Goal: Obtain resource: Obtain resource

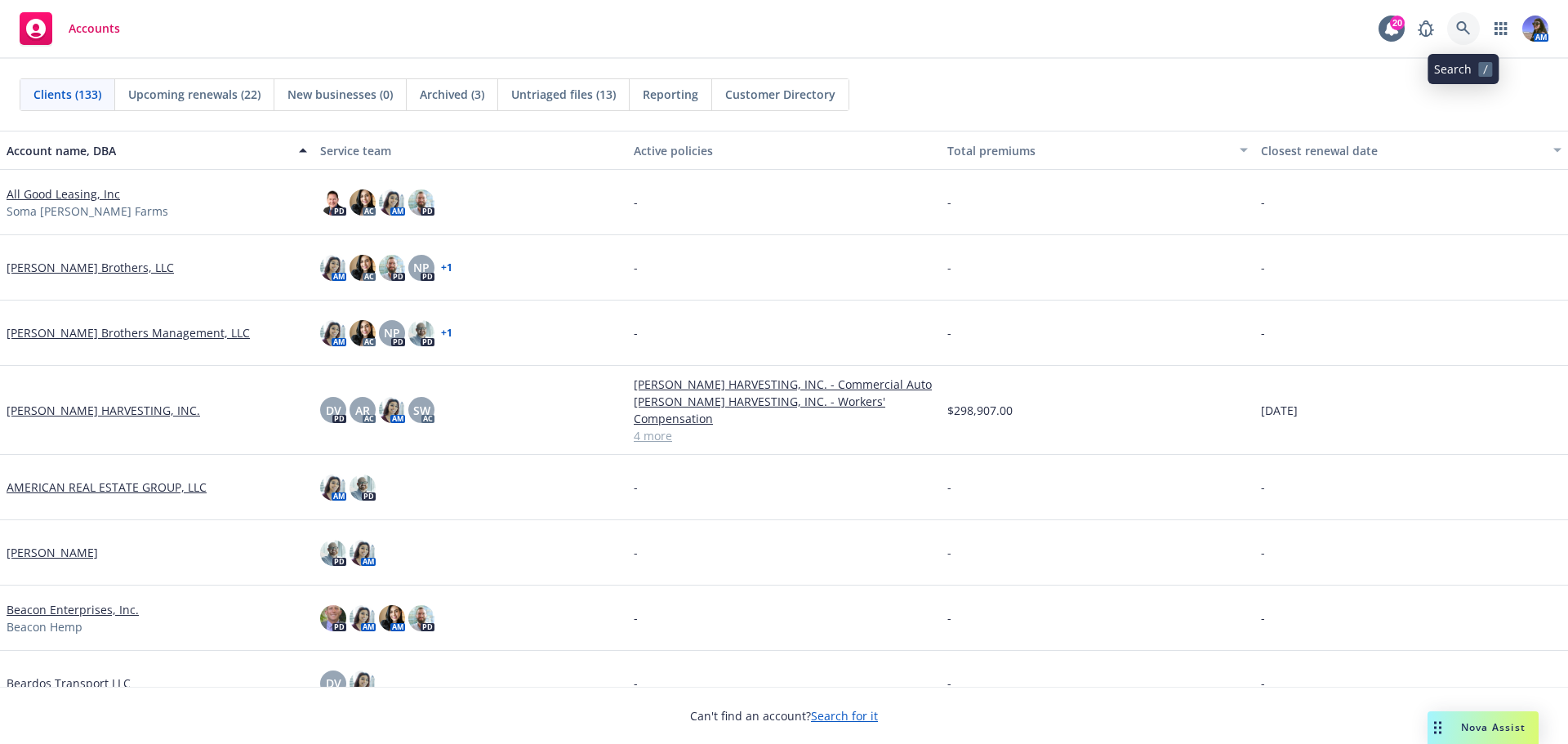
click at [1457, 42] on link at bounding box center [1463, 28] width 33 height 33
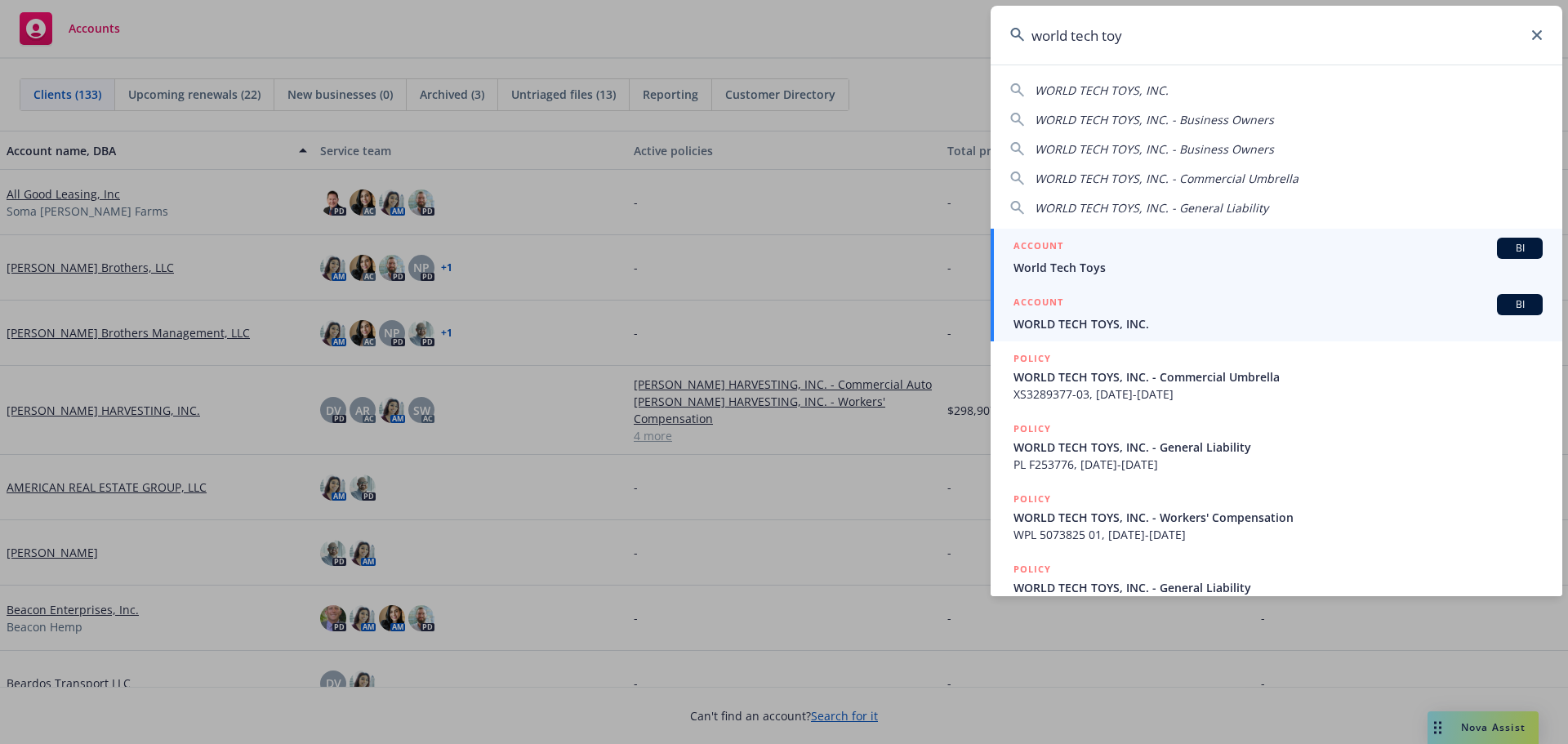
type input "world tech toy"
click at [1094, 331] on span "WORLD TECH TOYS, INC." at bounding box center [1277, 323] width 529 height 17
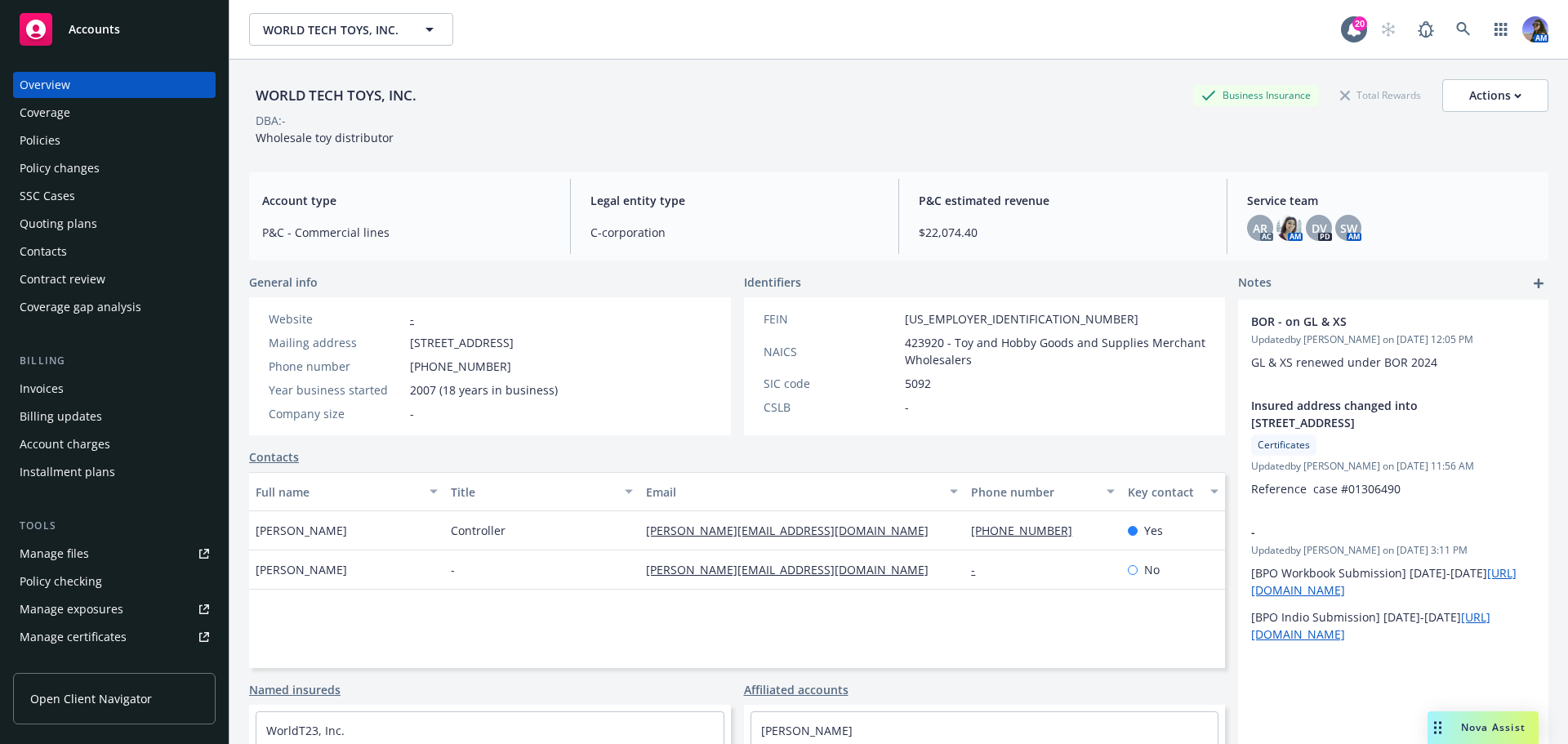
click at [1435, 732] on rect "Drag to move" at bounding box center [1435, 733] width 3 height 3
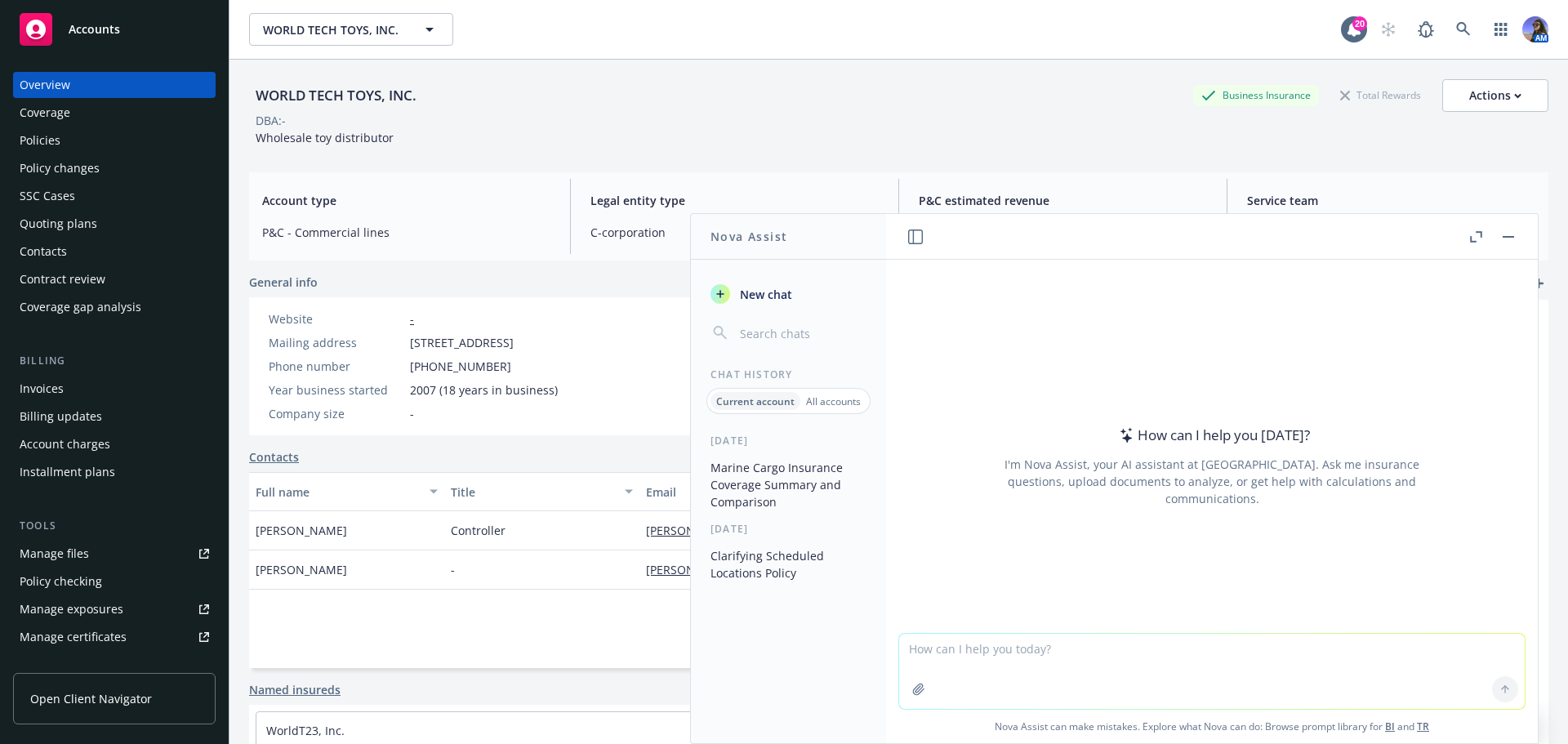
click at [801, 476] on button "Marine Cargo Insurance Coverage Summary and Comparison" at bounding box center [788, 485] width 169 height 61
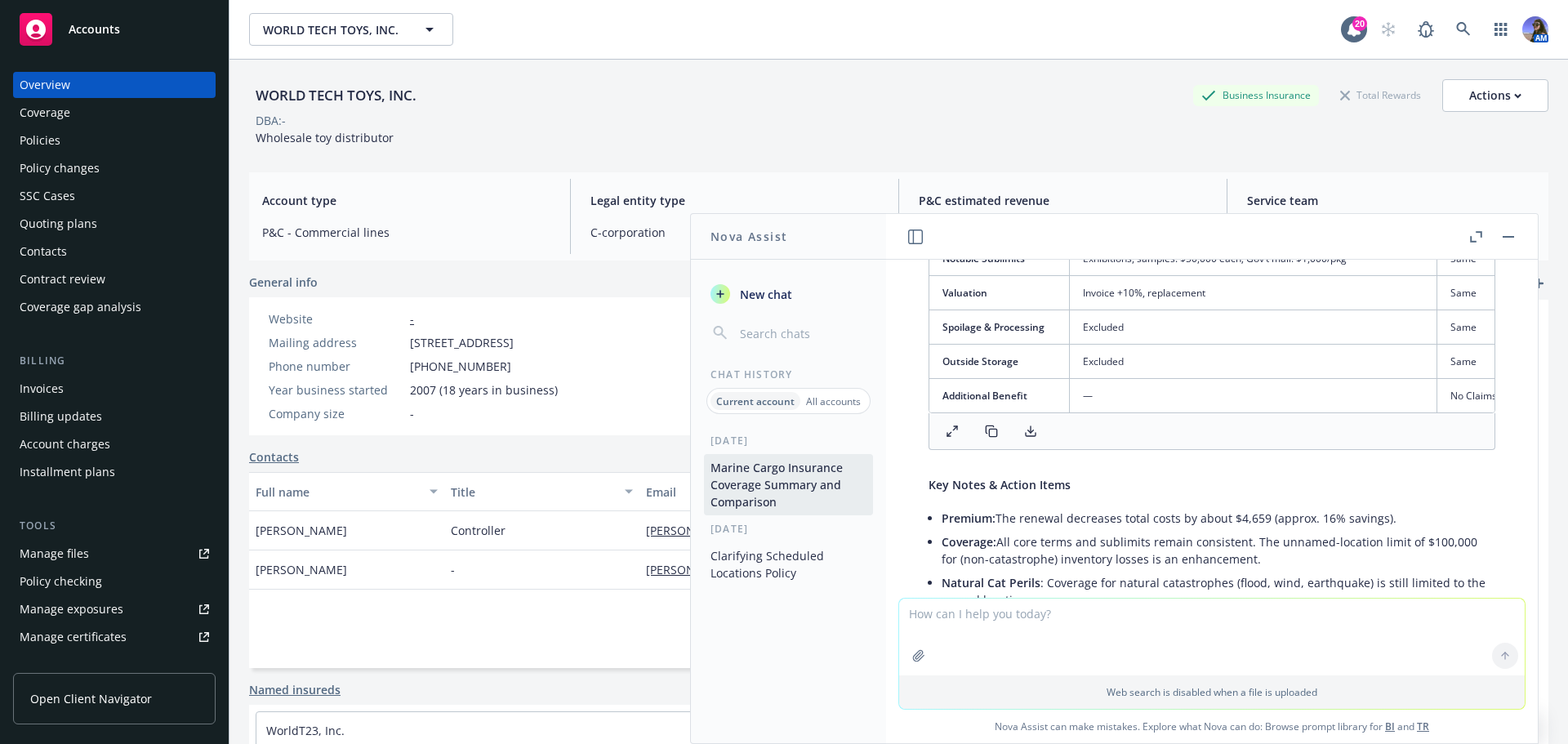
scroll to position [3627, 0]
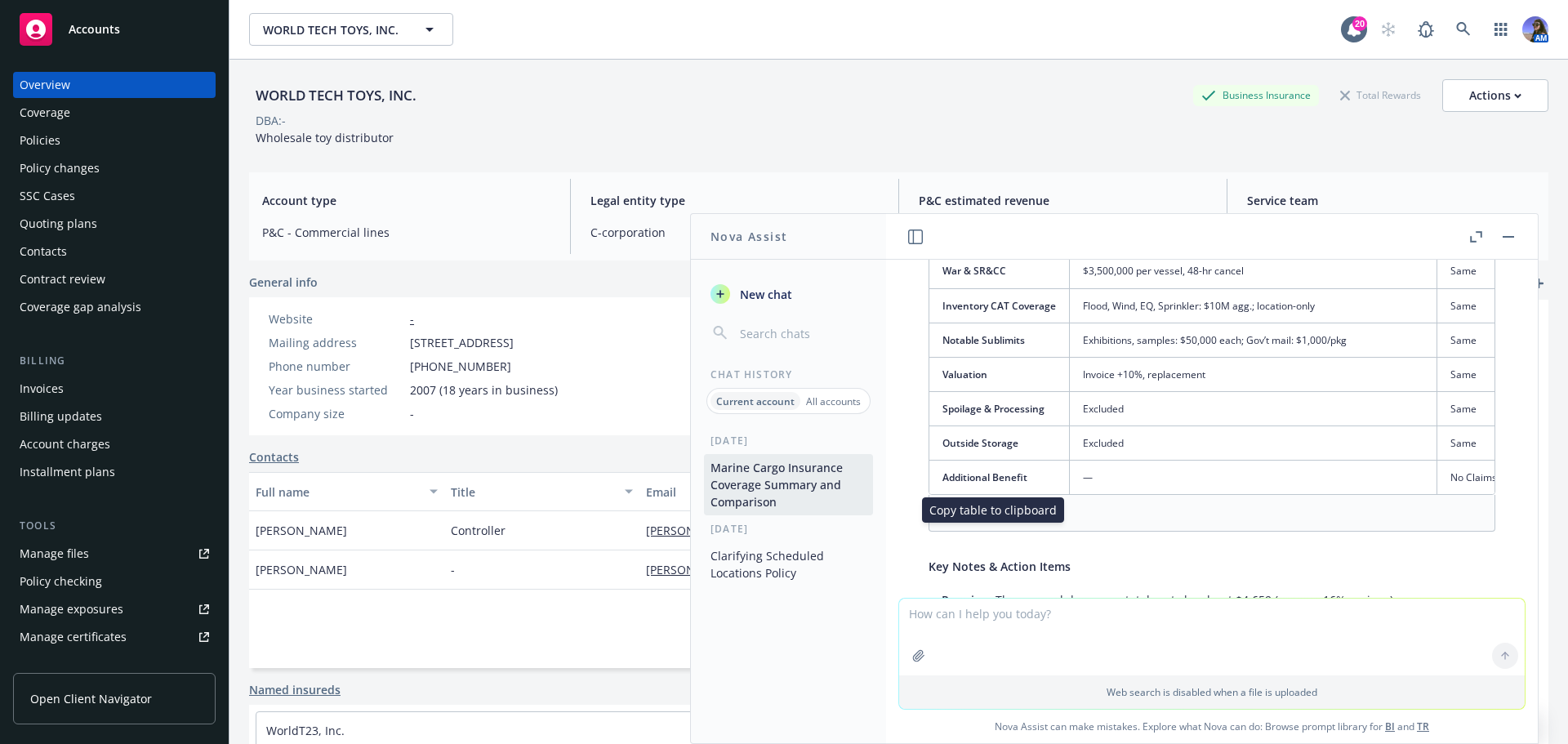
click at [989, 519] on rect at bounding box center [993, 515] width 7 height 7
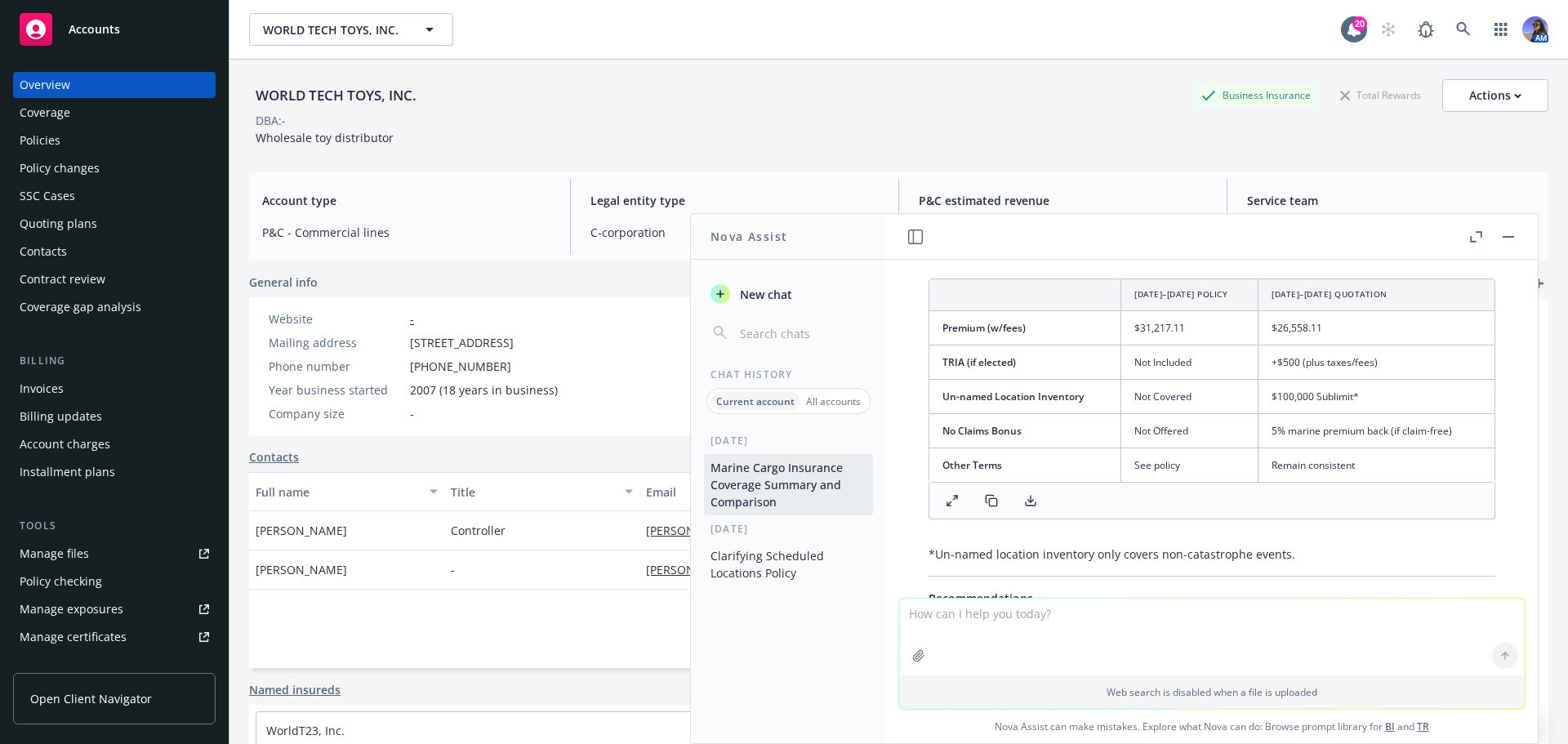
scroll to position [4199, 0]
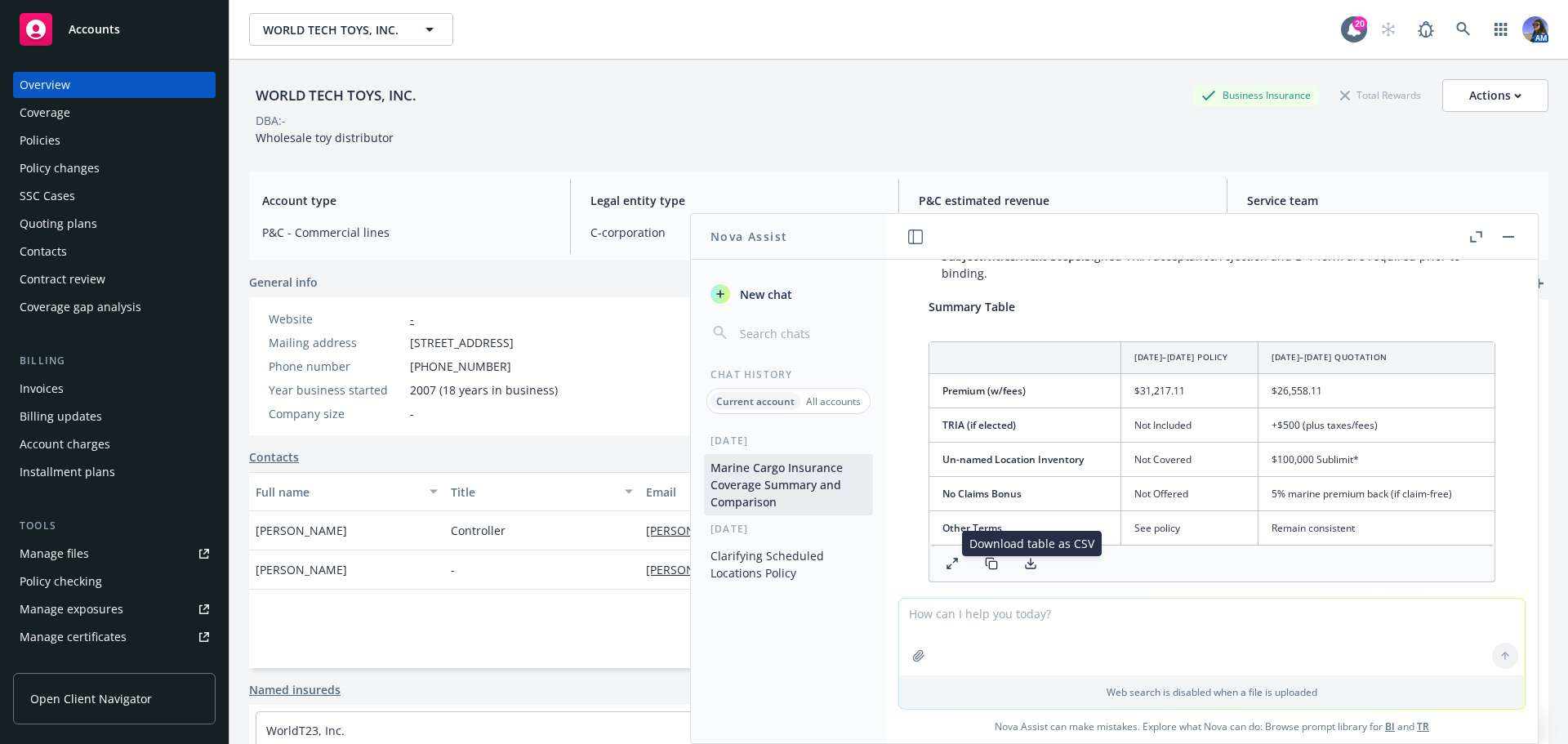
click at [1029, 568] on icon at bounding box center [1030, 563] width 13 height 13
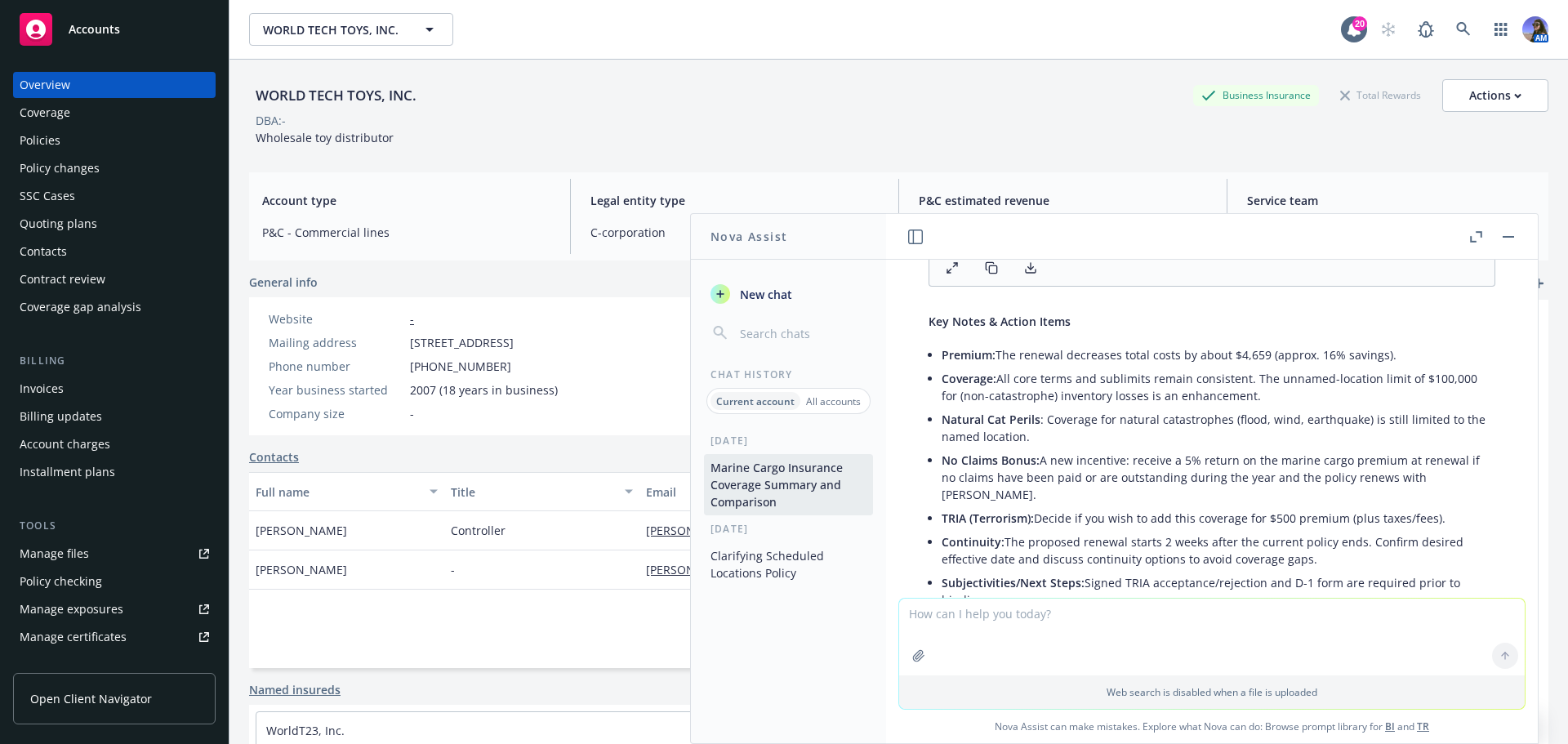
scroll to position [3790, 0]
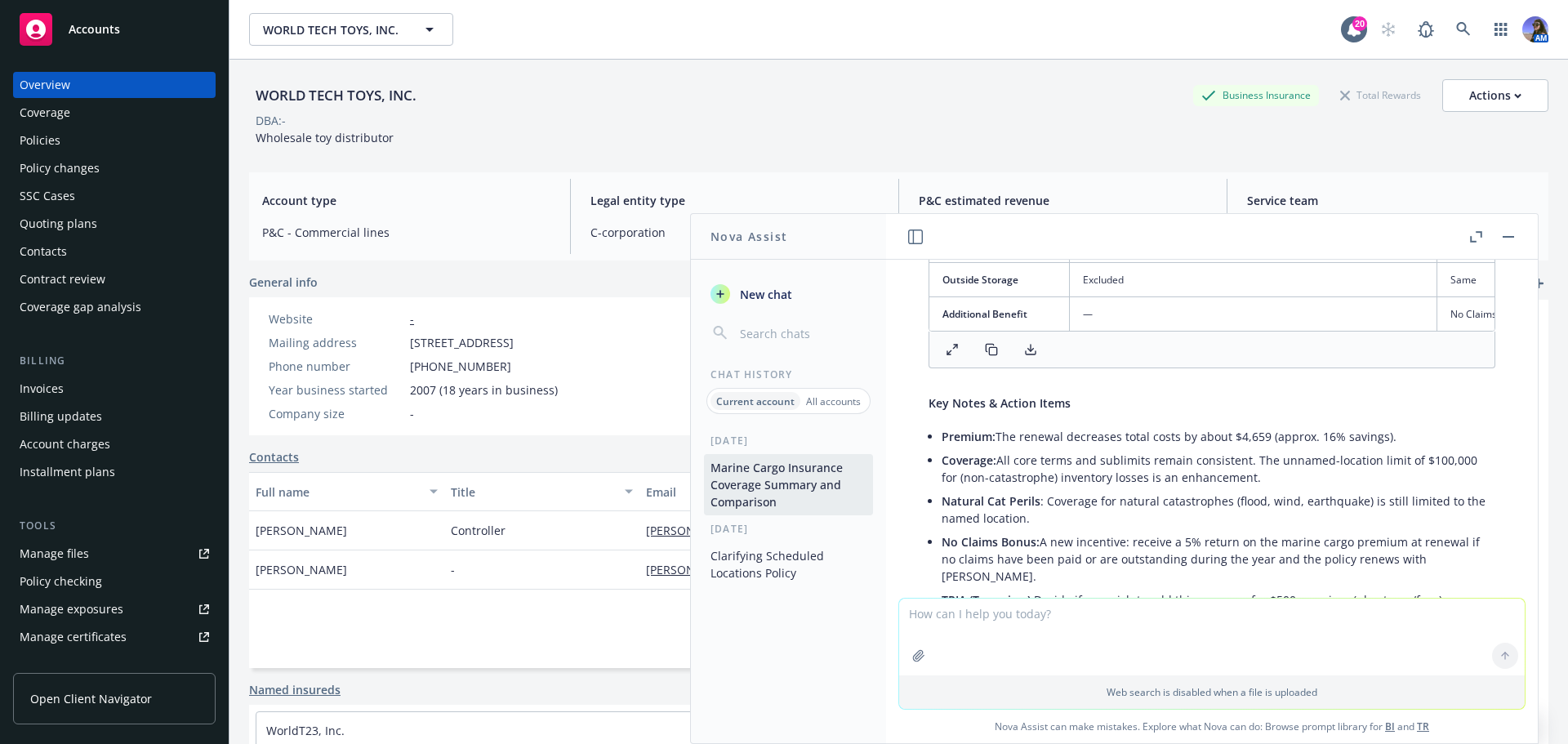
click at [1034, 356] on icon at bounding box center [1030, 350] width 13 height 13
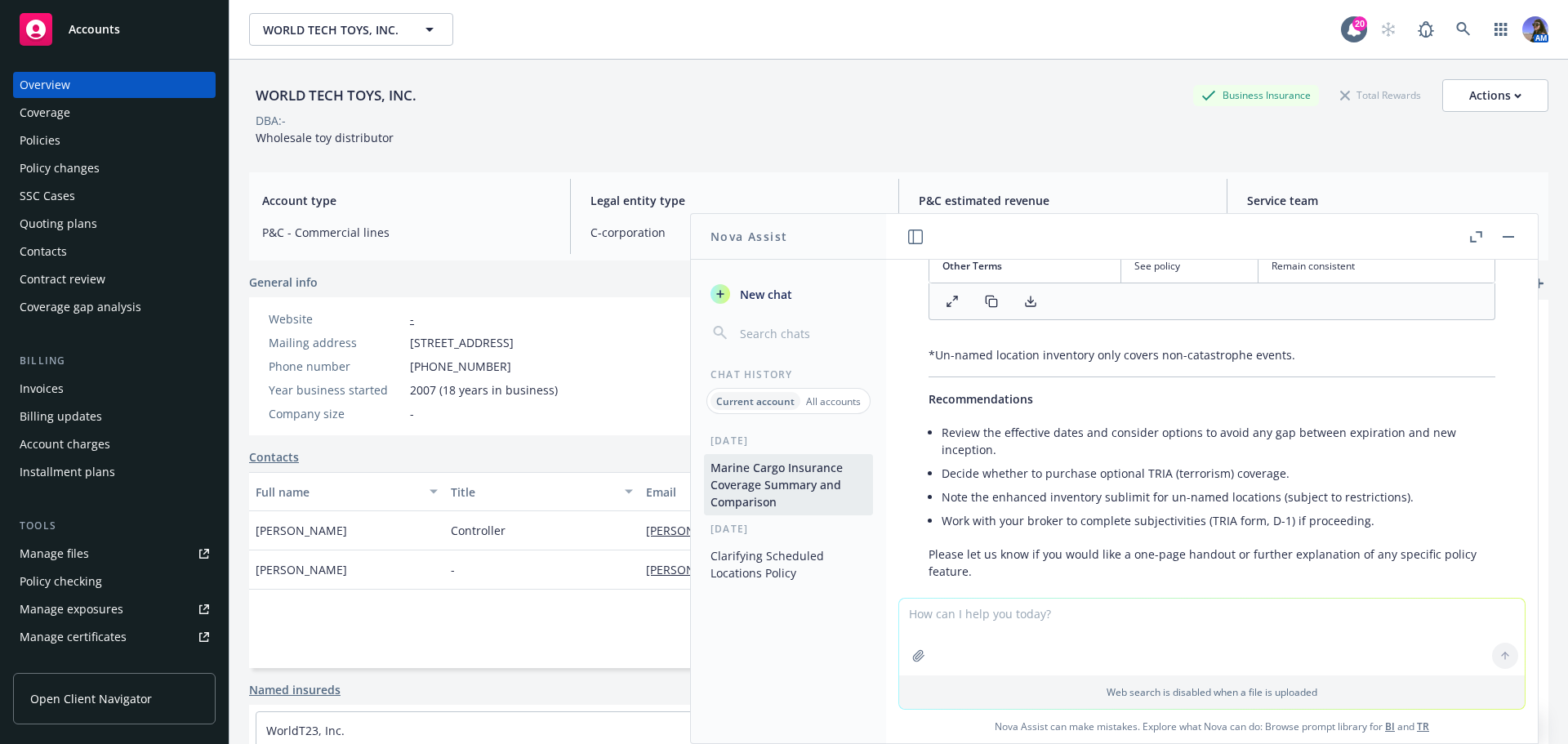
scroll to position [4281, 0]
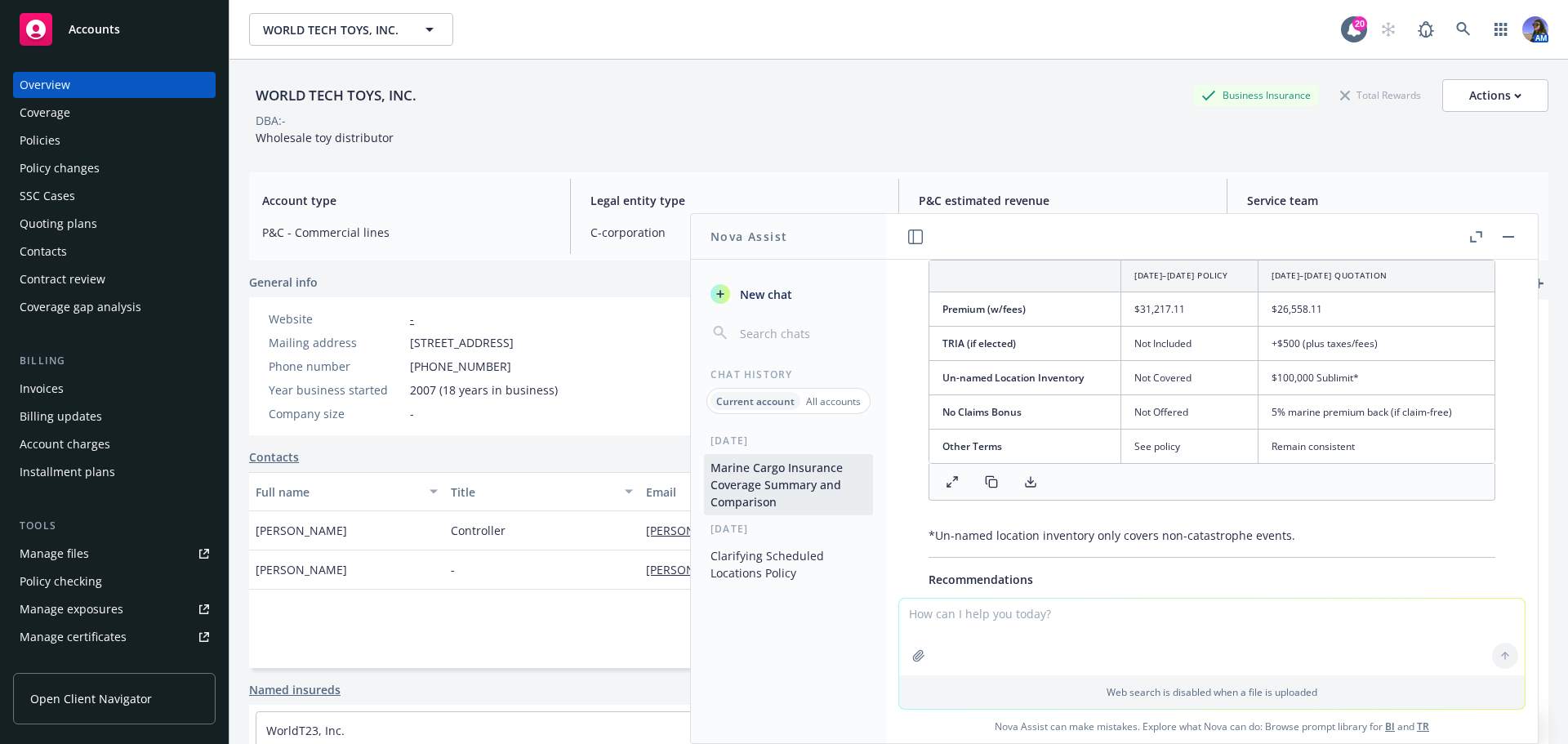
click at [1477, 231] on icon "button" at bounding box center [1476, 237] width 12 height 12
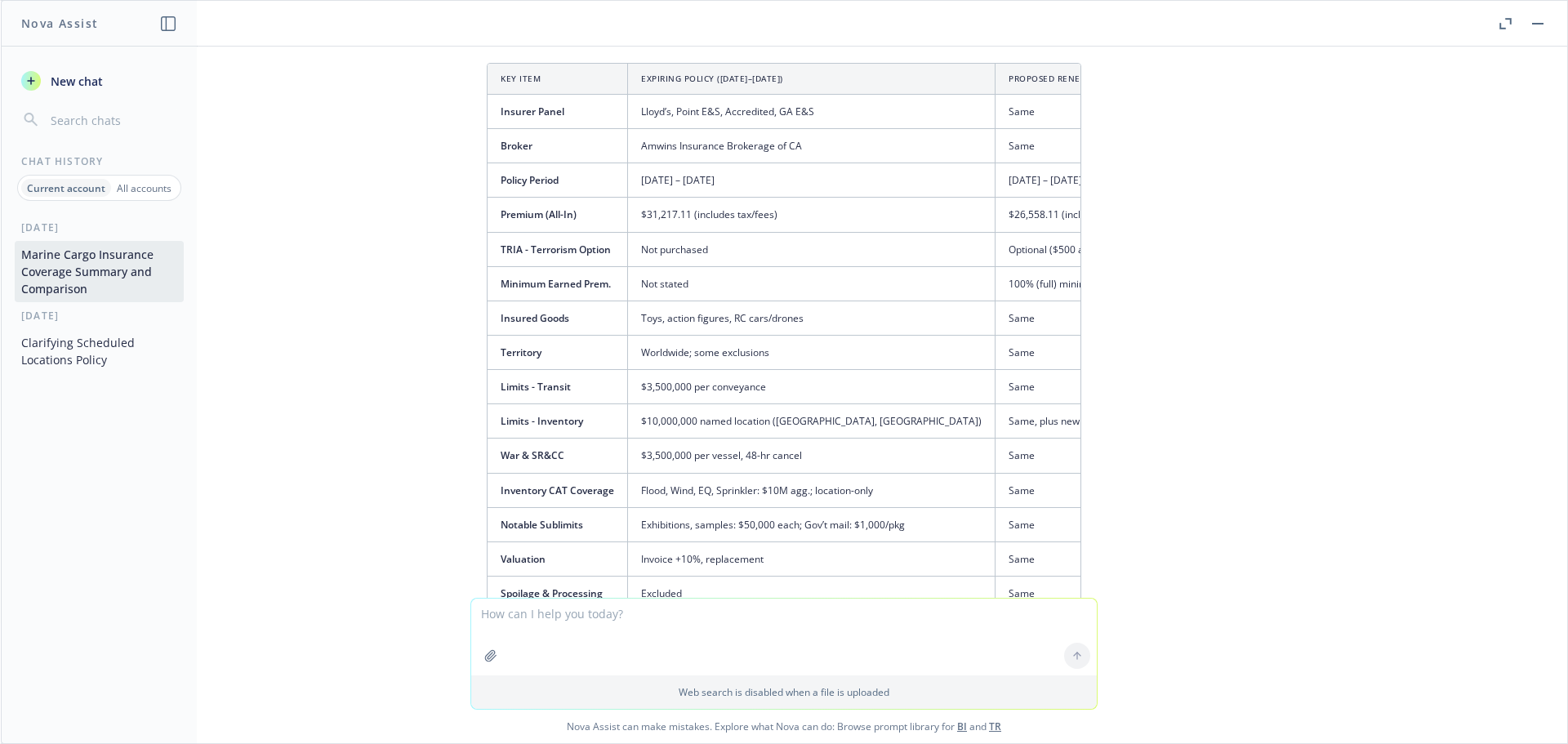
scroll to position [3375, 0]
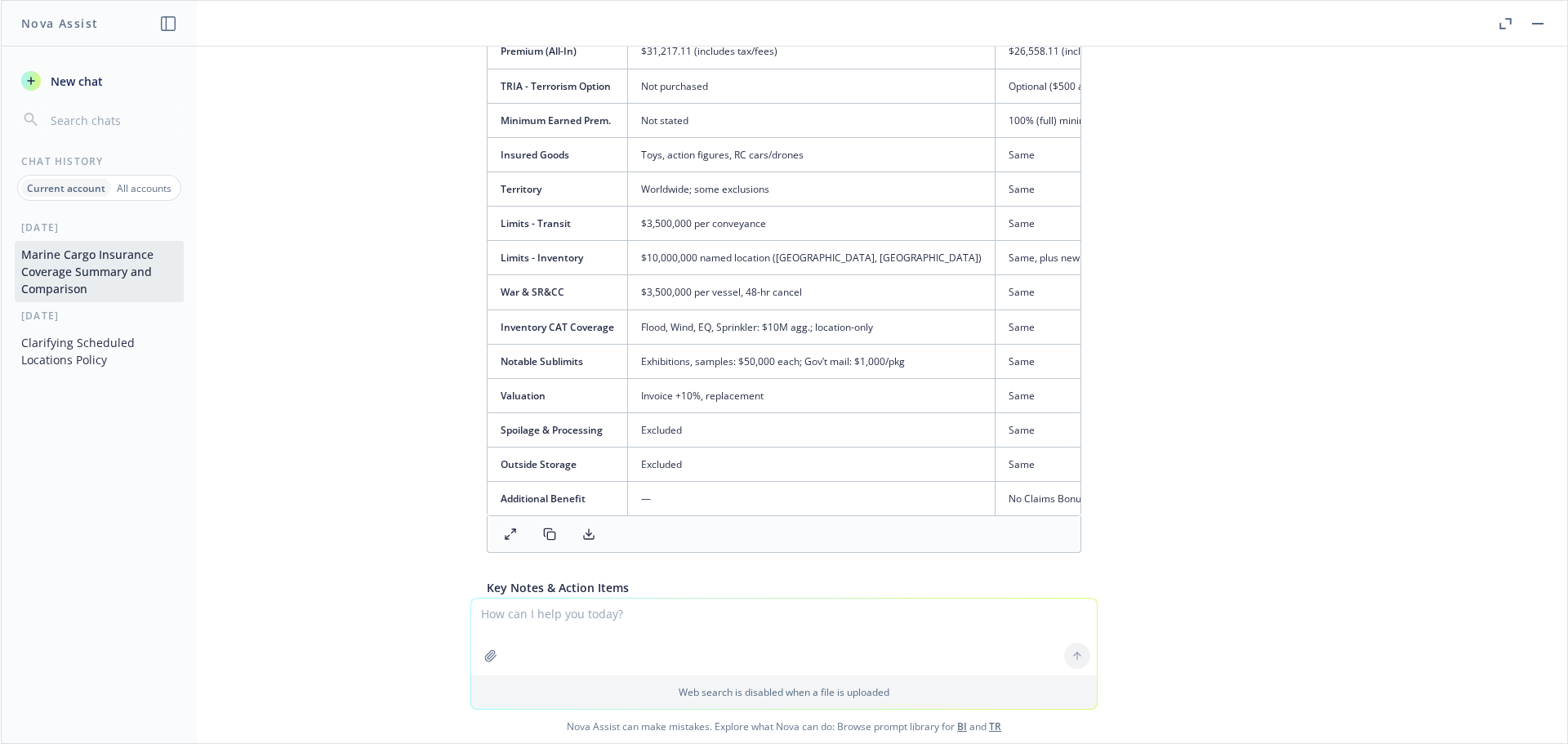
click at [497, 523] on button at bounding box center [511, 535] width 33 height 23
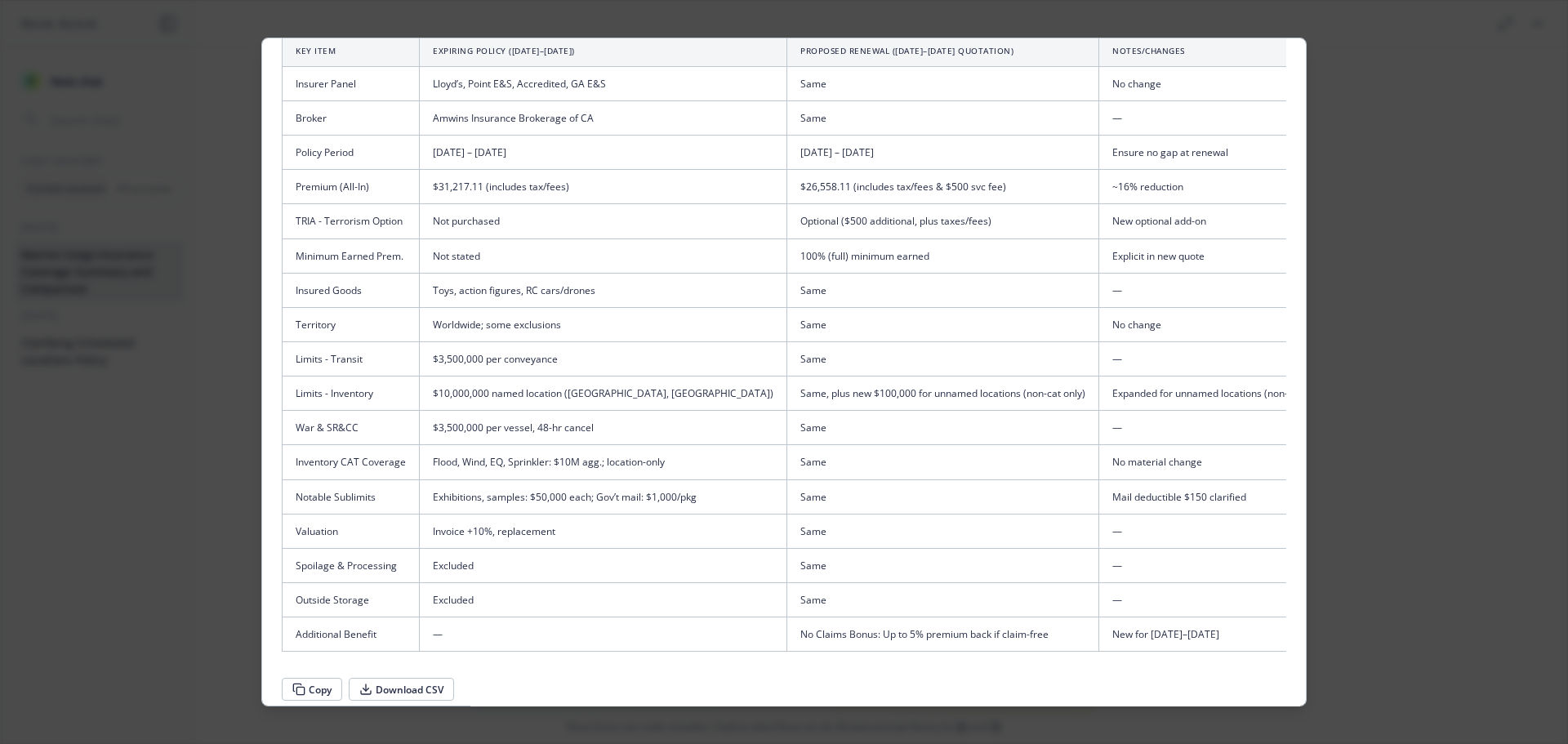
scroll to position [65, 0]
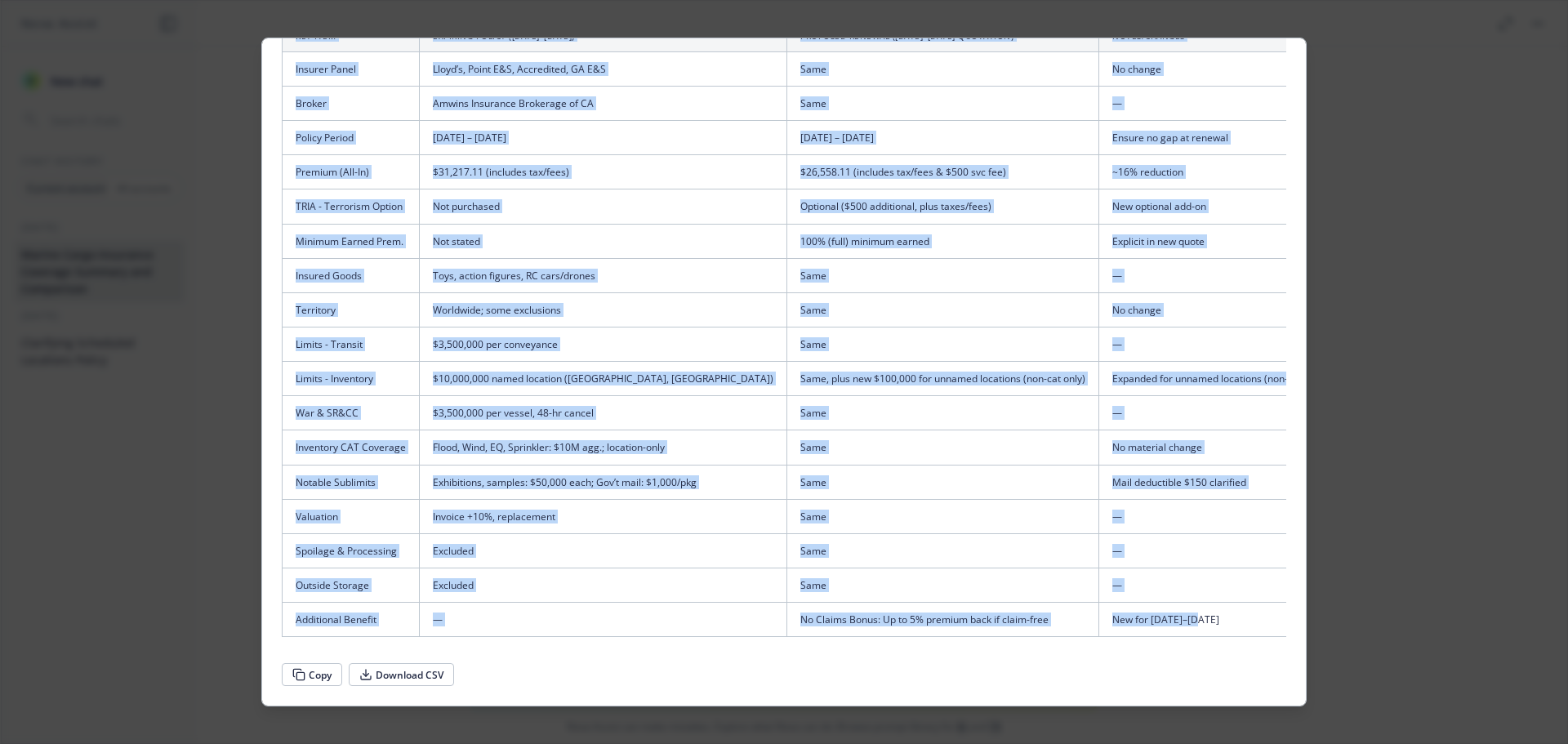
drag, startPoint x: 291, startPoint y: 100, endPoint x: 1168, endPoint y: 614, distance: 1016.5
click at [1168, 614] on table "Key Item Expiring Policy ([DATE]–[DATE]) Proposed Renewal ([DATE]–[DATE] Quotat…" at bounding box center [811, 329] width 1058 height 618
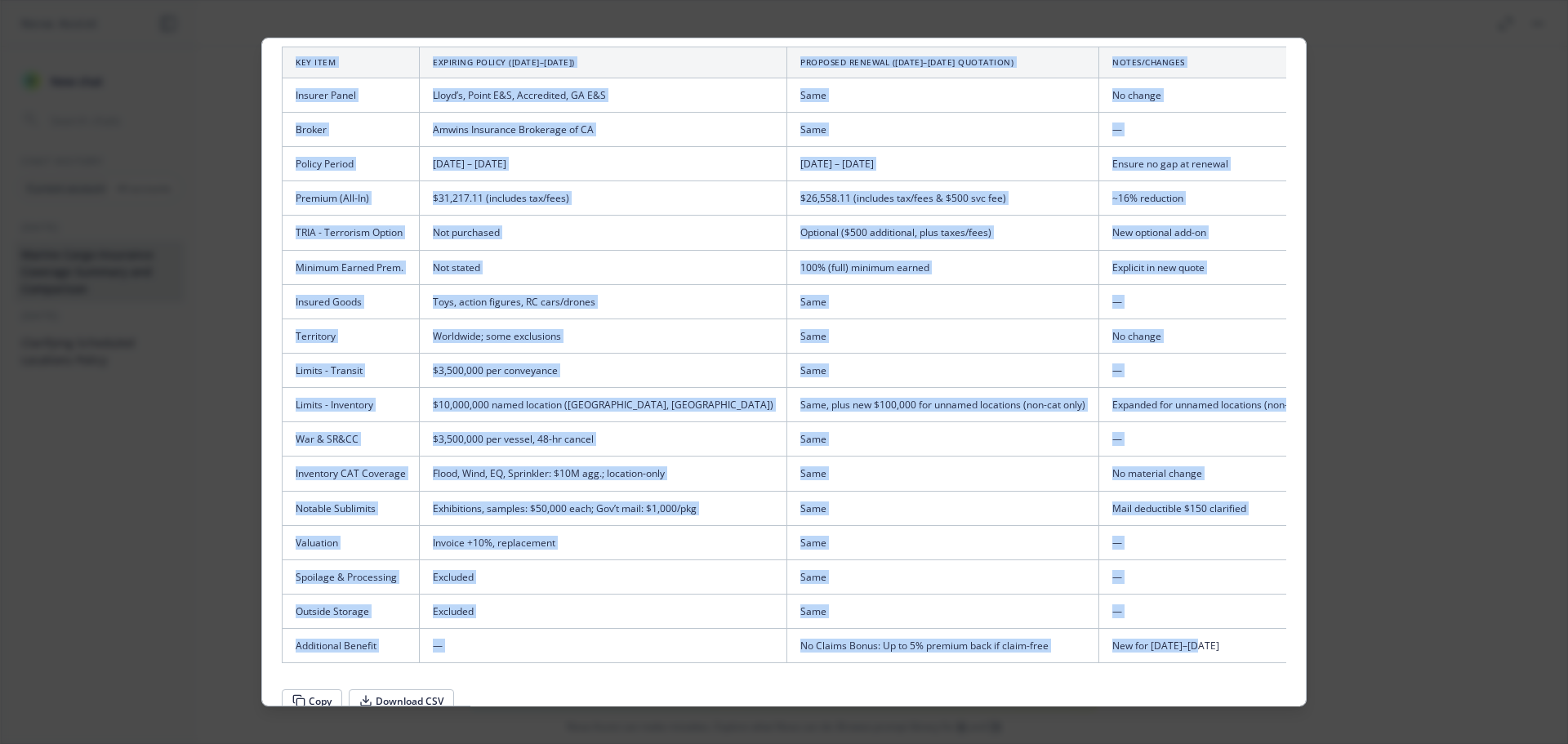
scroll to position [0, 0]
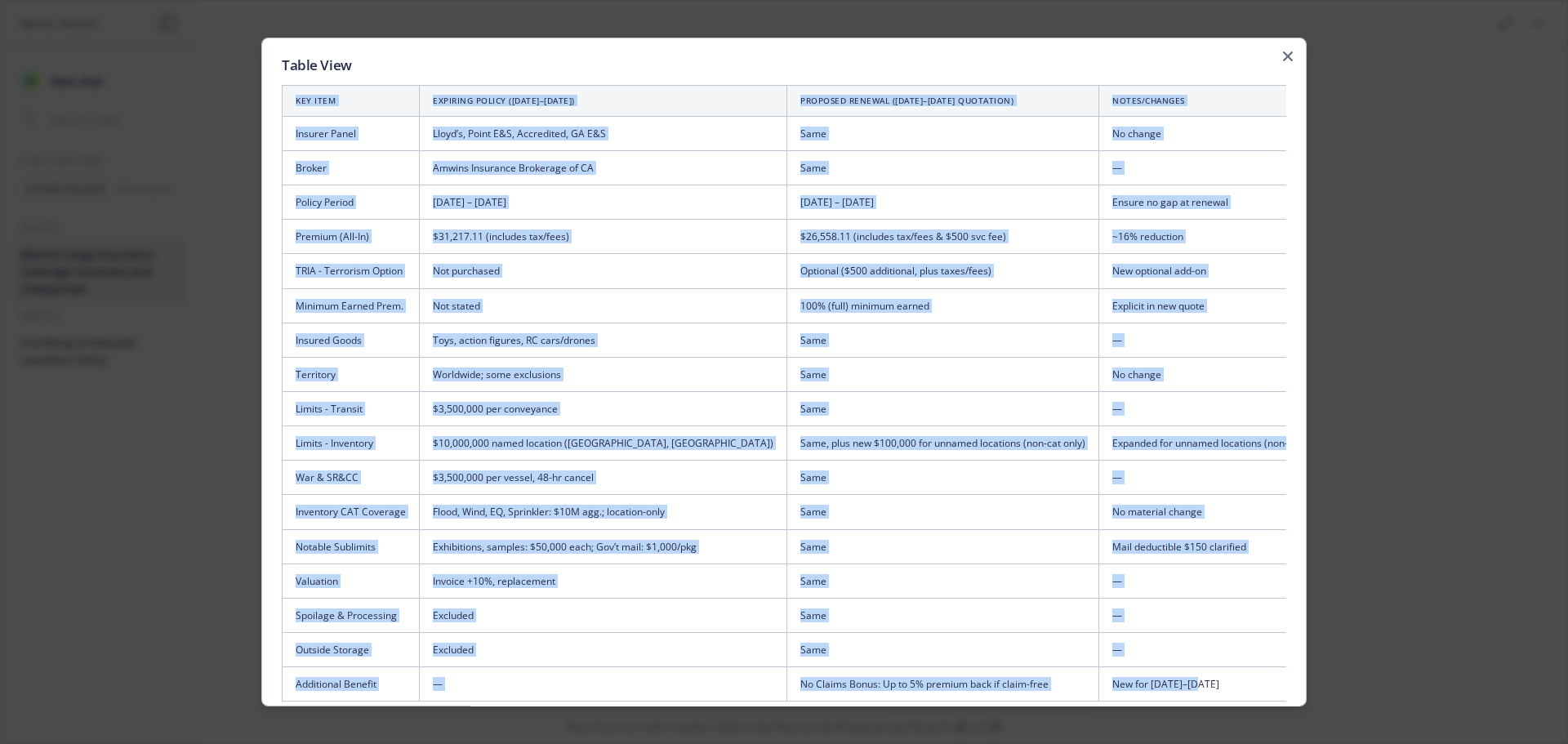
copy table "Lor Ipsu Dolorsit Ametco (4322–6200) Adipisci Elitsed (3008–4062 Doeiusmod) Tem…"
click at [871, 473] on td "Same" at bounding box center [943, 478] width 312 height 35
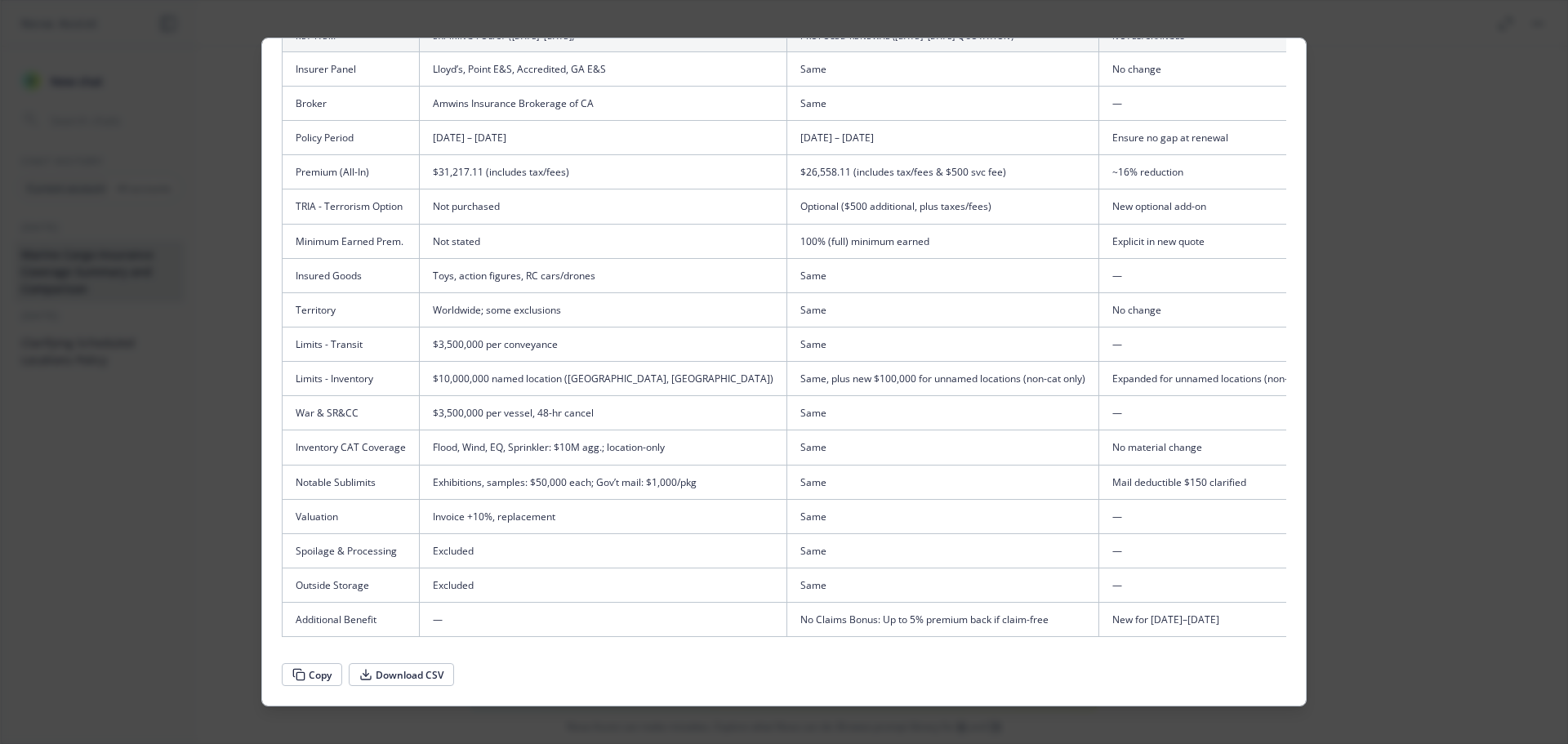
scroll to position [0, 0]
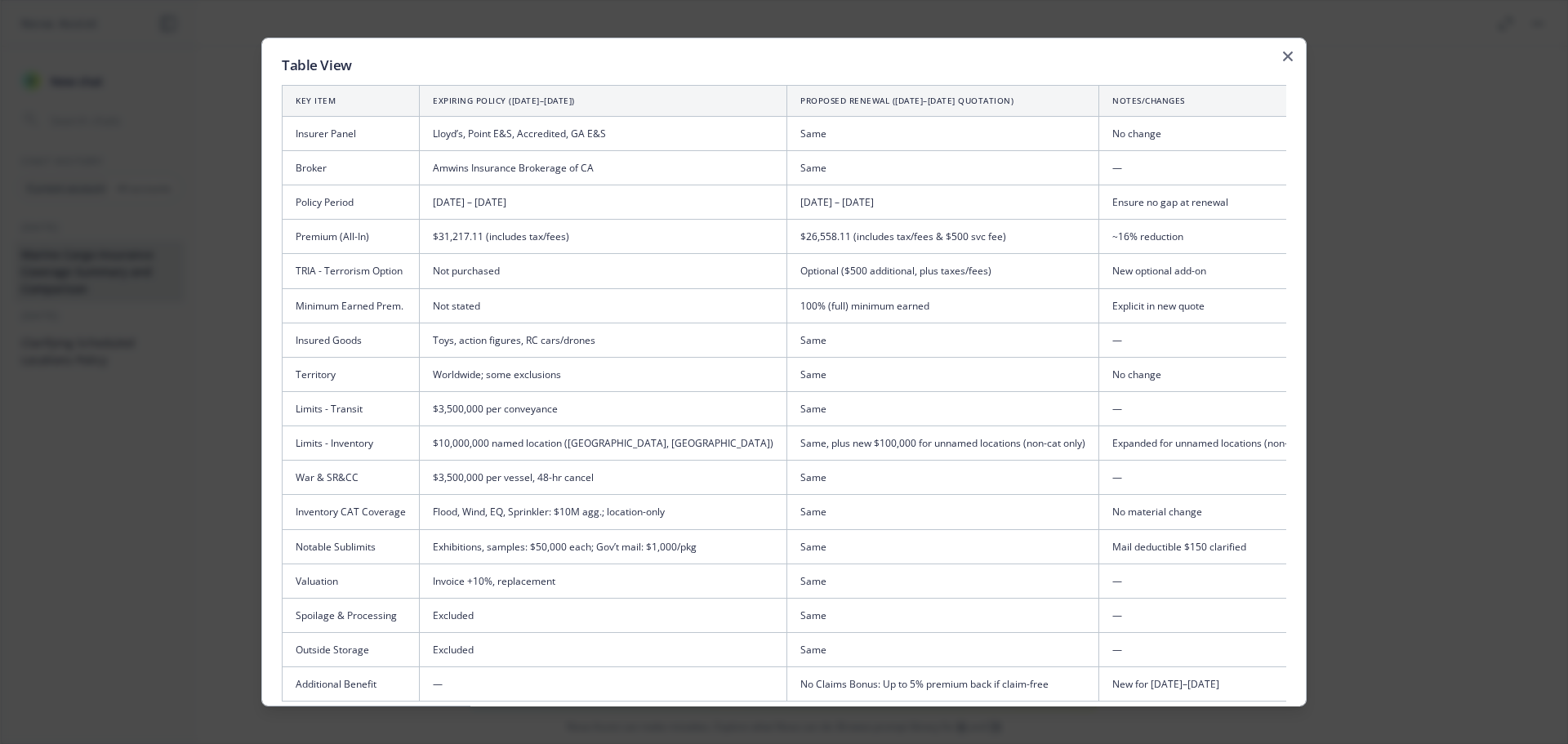
click at [1282, 55] on div "Table View Key Item Expiring Policy ([DATE]–[DATE]) Proposed Renewal ([DATE]–[D…" at bounding box center [784, 372] width 1045 height 670
click at [1283, 55] on icon "button" at bounding box center [1287, 56] width 10 height 10
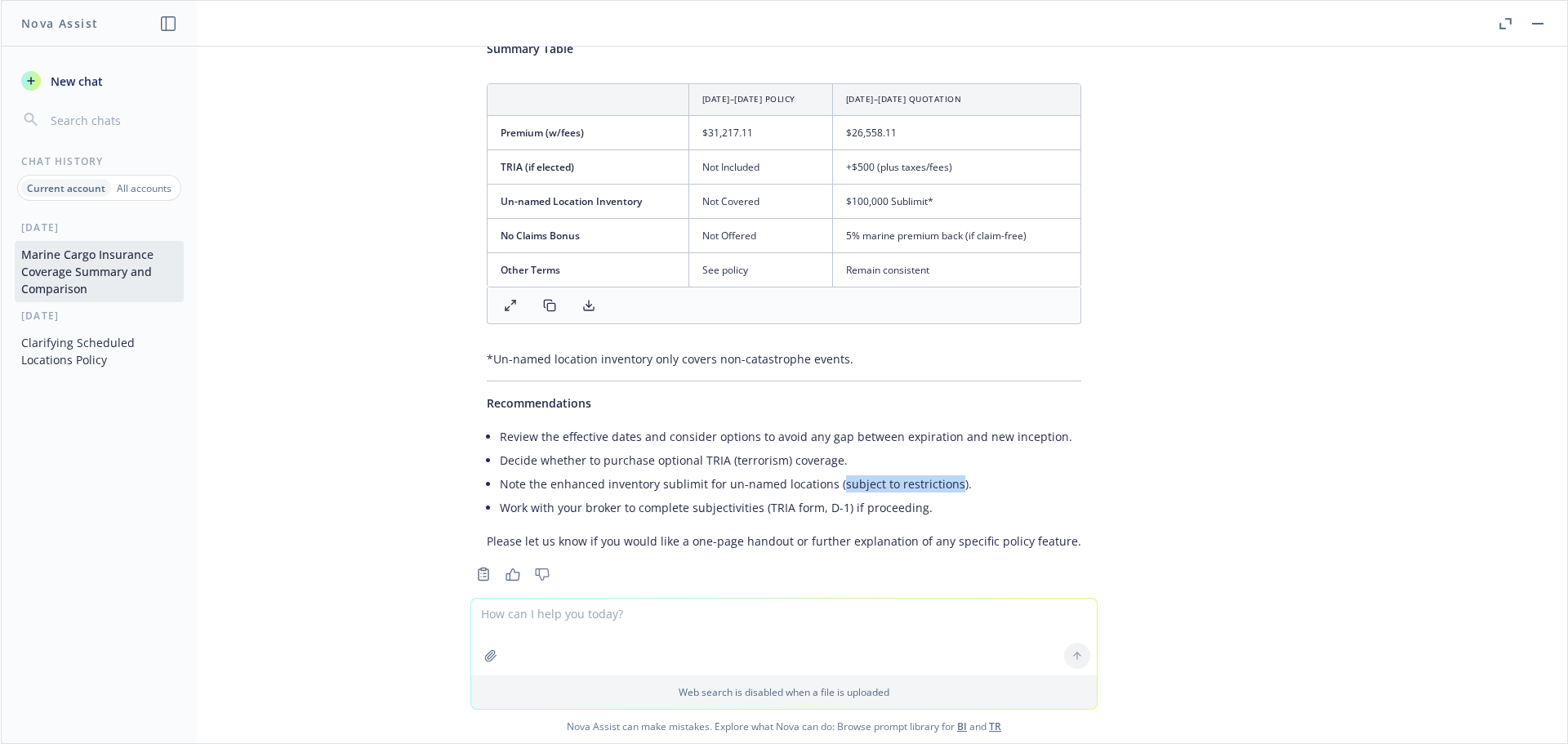
drag, startPoint x: 822, startPoint y: 456, endPoint x: 937, endPoint y: 464, distance: 115.3
click at [937, 473] on li "Note the enhanced inventory sublimit for un-named locations (subject to restric…" at bounding box center [791, 484] width 582 height 24
copy li "subject to restrictions"
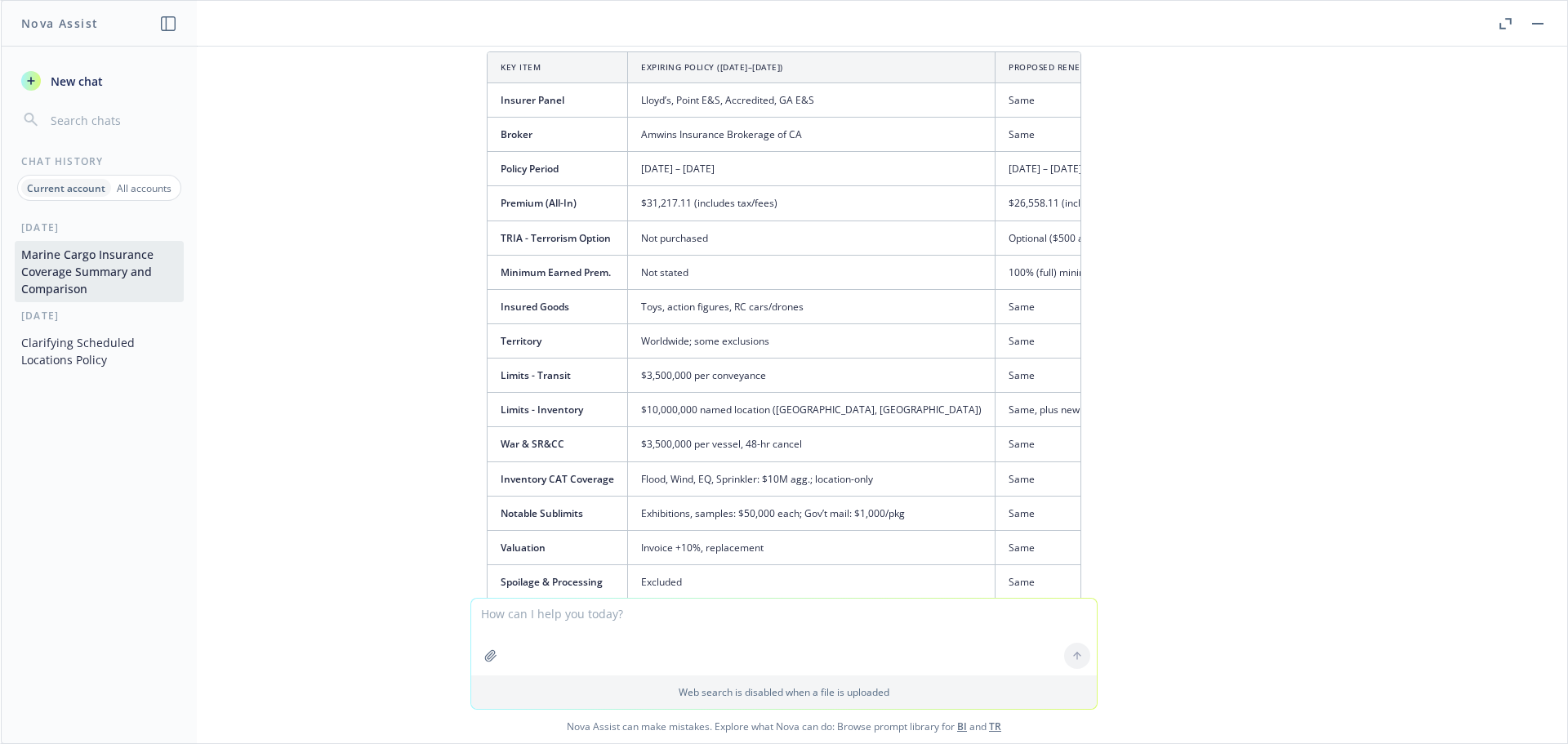
scroll to position [2884, 0]
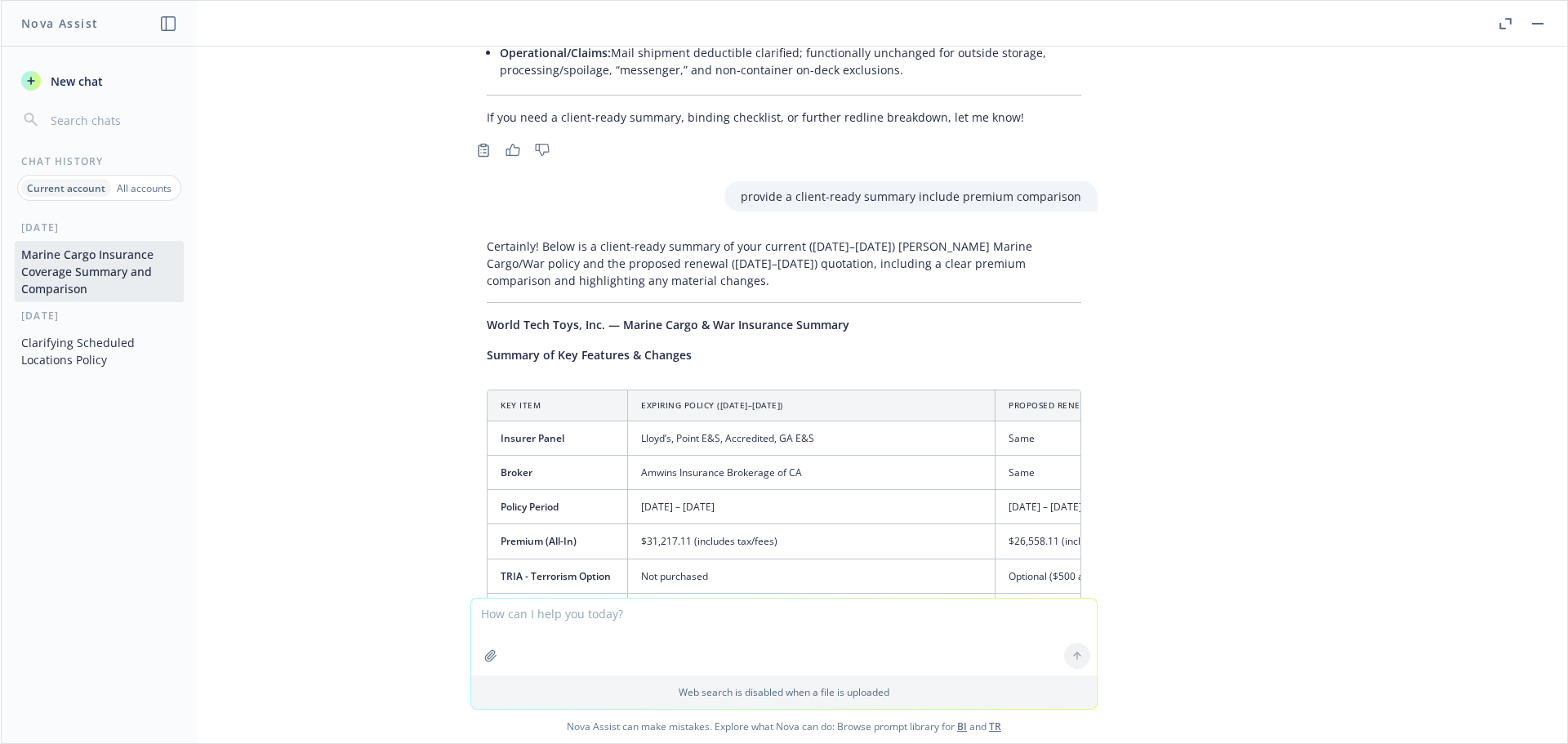
click at [1500, 25] on icon "button" at bounding box center [1506, 23] width 12 height 12
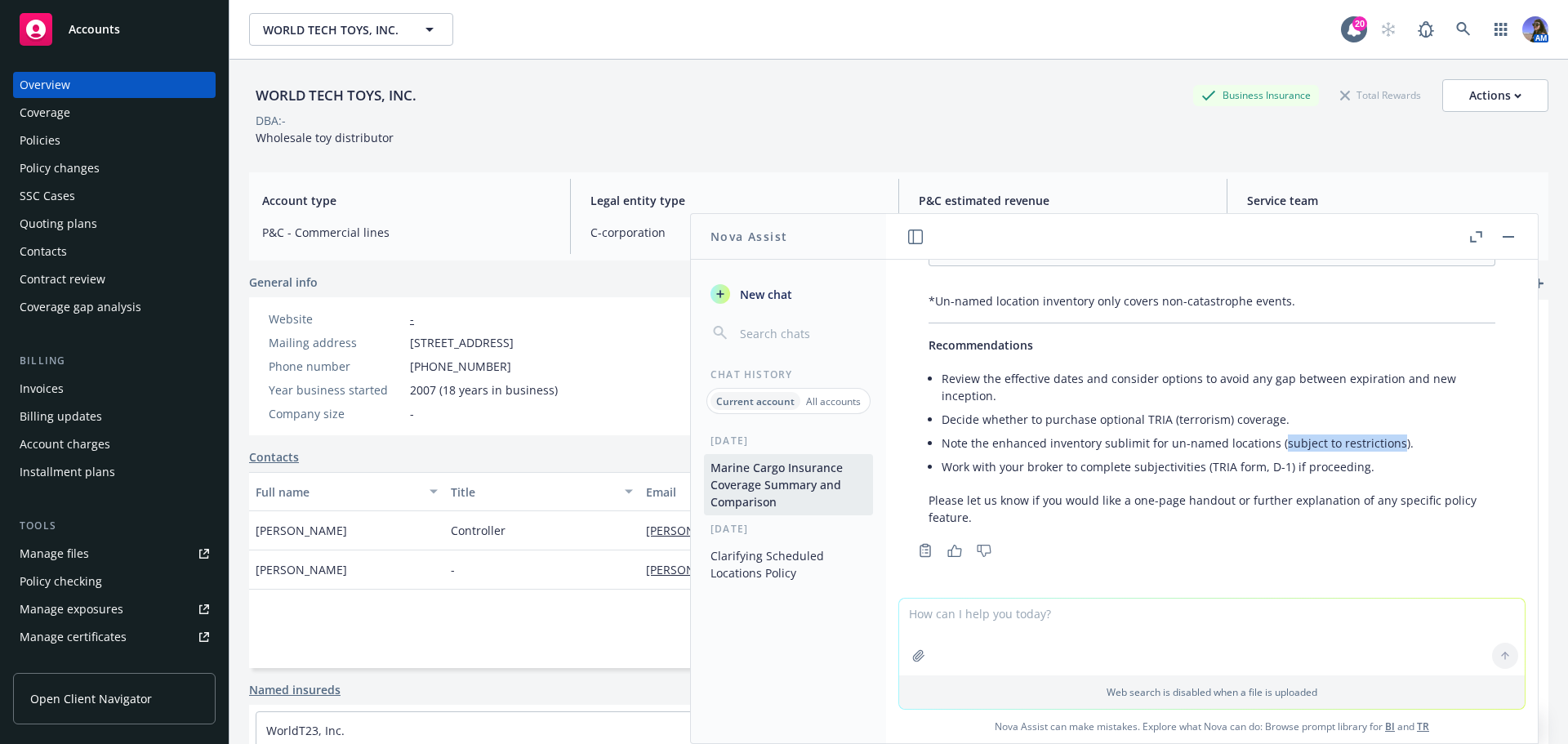
scroll to position [4525, 0]
click at [1504, 236] on rect "button" at bounding box center [1508, 237] width 12 height 2
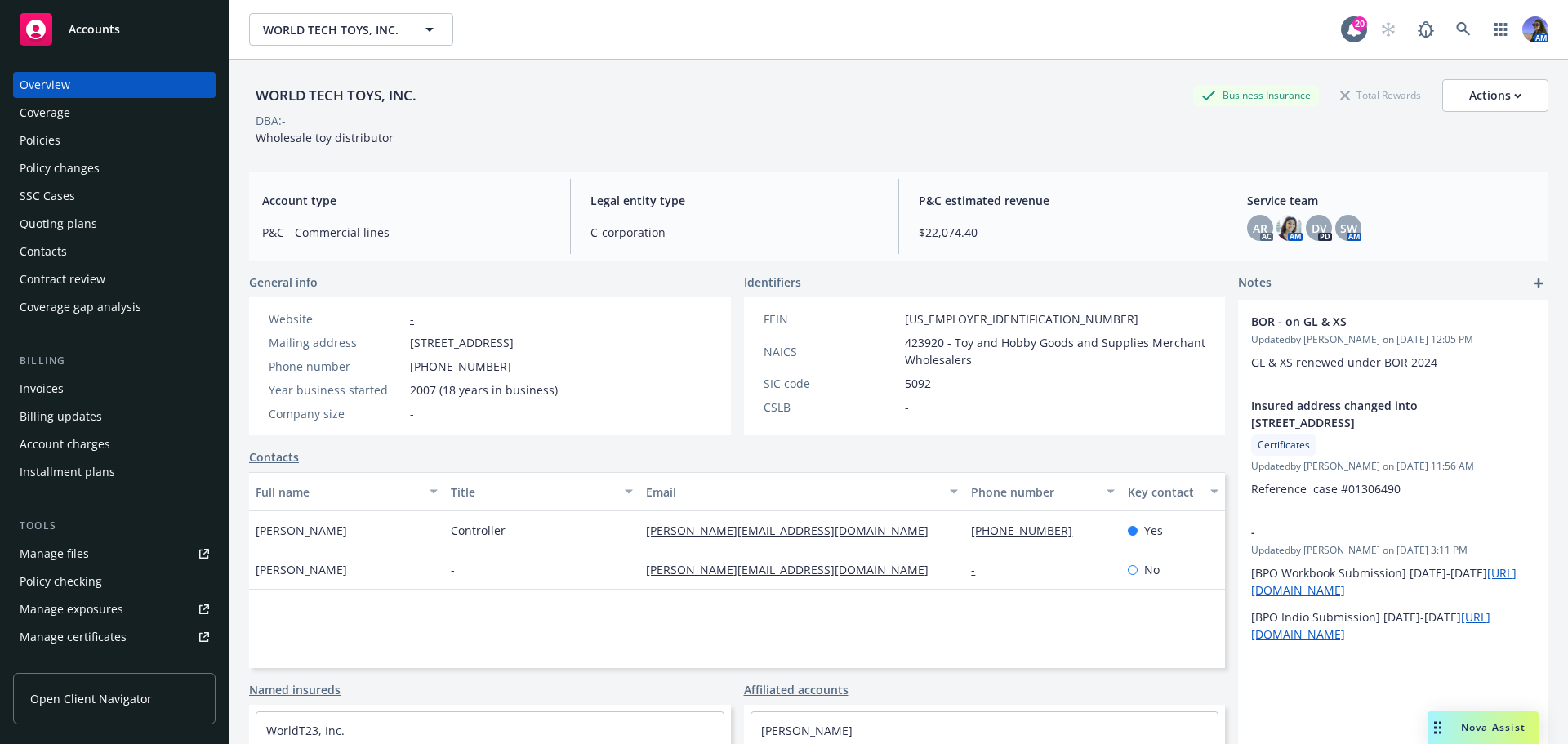
click at [88, 158] on div "Policy changes" at bounding box center [60, 167] width 80 height 26
click at [44, 135] on div "Policies" at bounding box center [40, 140] width 41 height 26
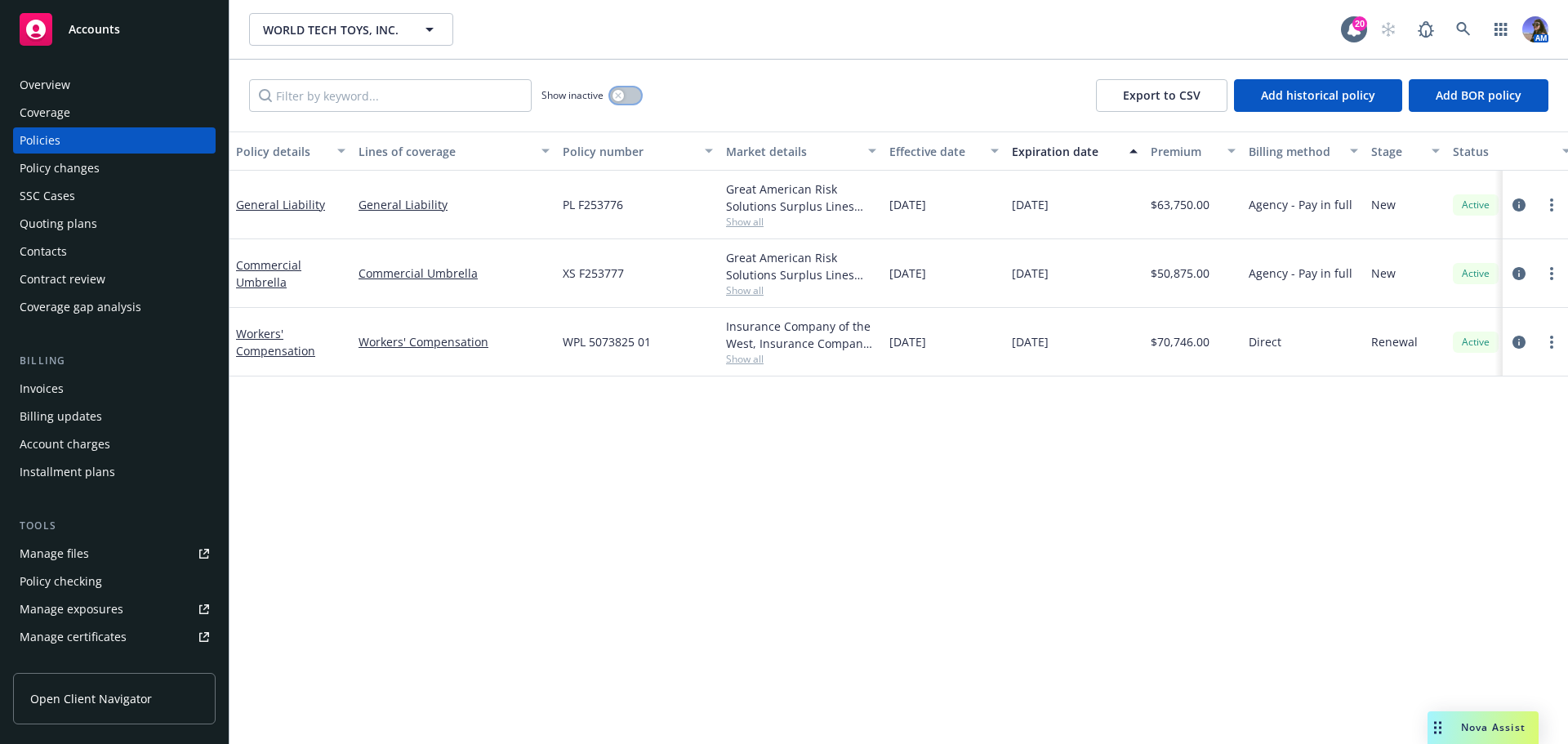
click at [619, 97] on icon "button" at bounding box center [617, 95] width 6 height 6
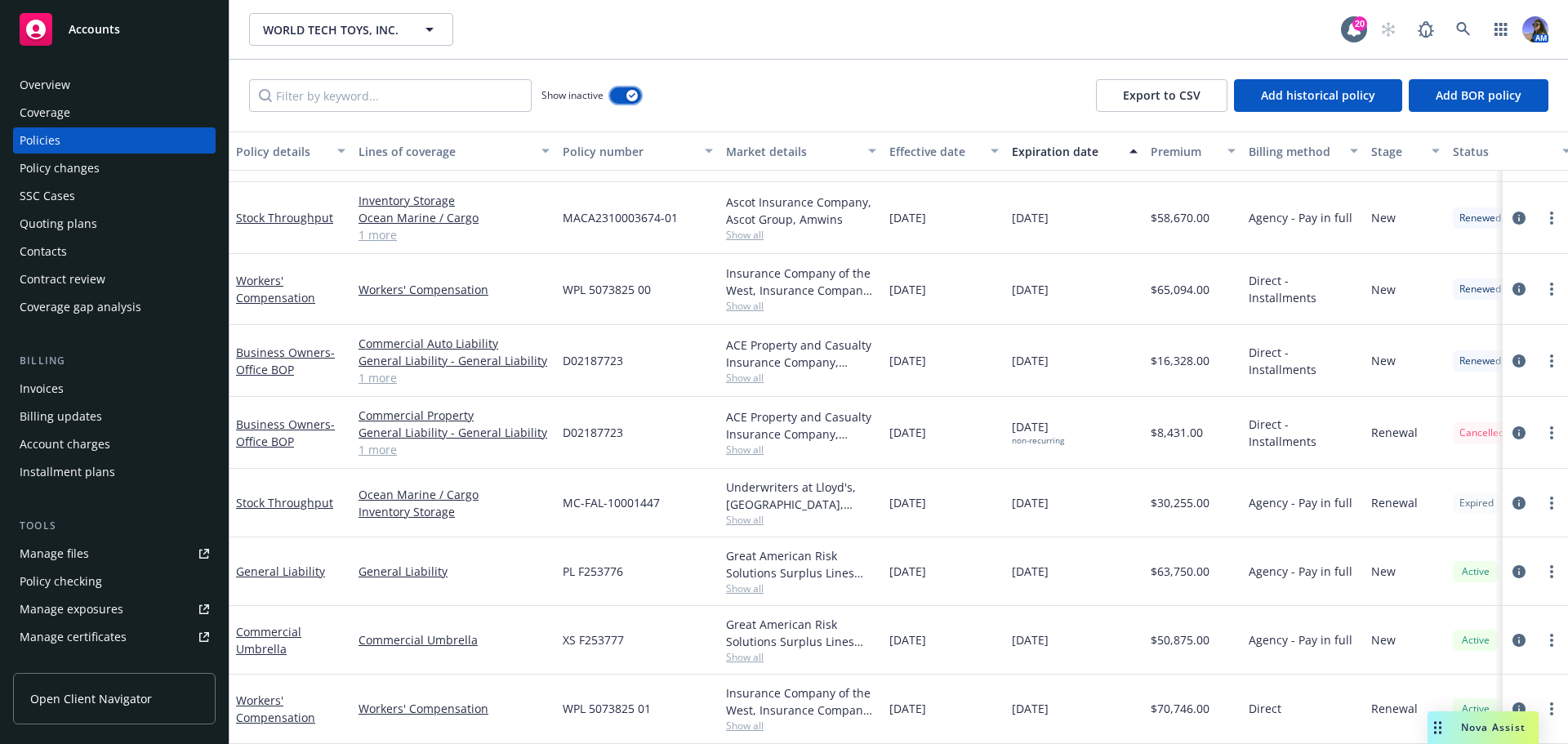
scroll to position [594, 0]
click at [281, 495] on link "Stock Throughput" at bounding box center [284, 502] width 97 height 15
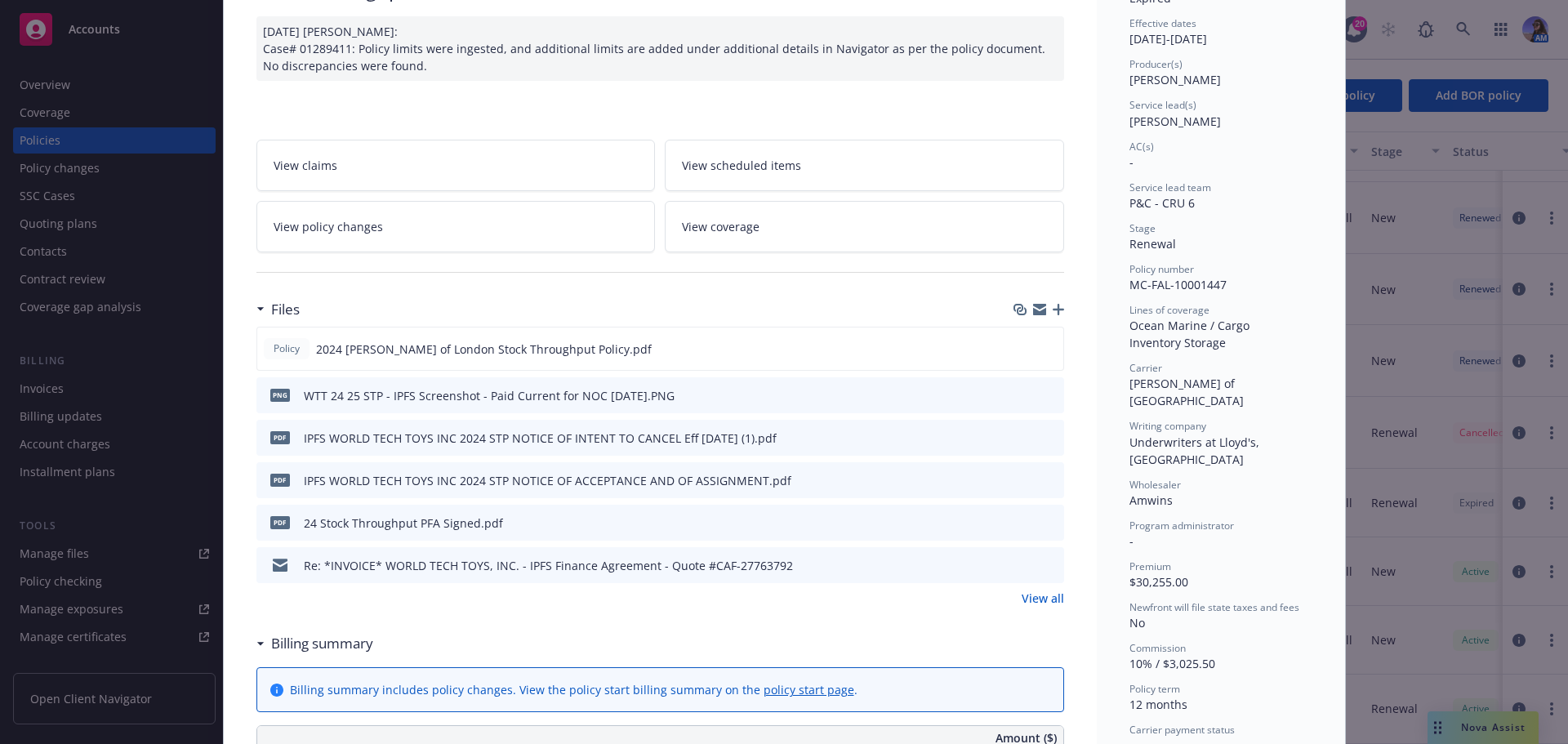
scroll to position [164, 0]
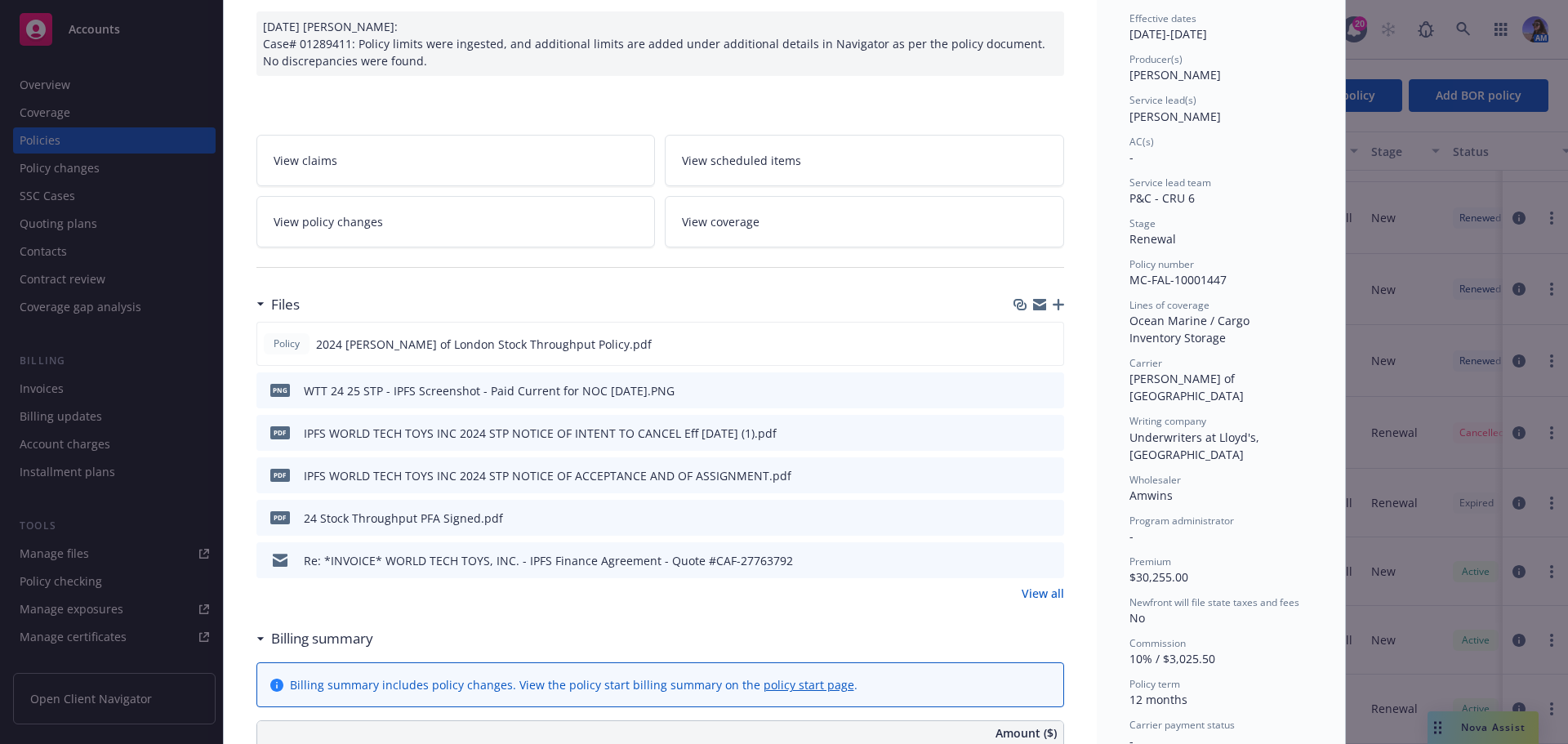
click at [1040, 588] on link "View all" at bounding box center [1043, 593] width 43 height 17
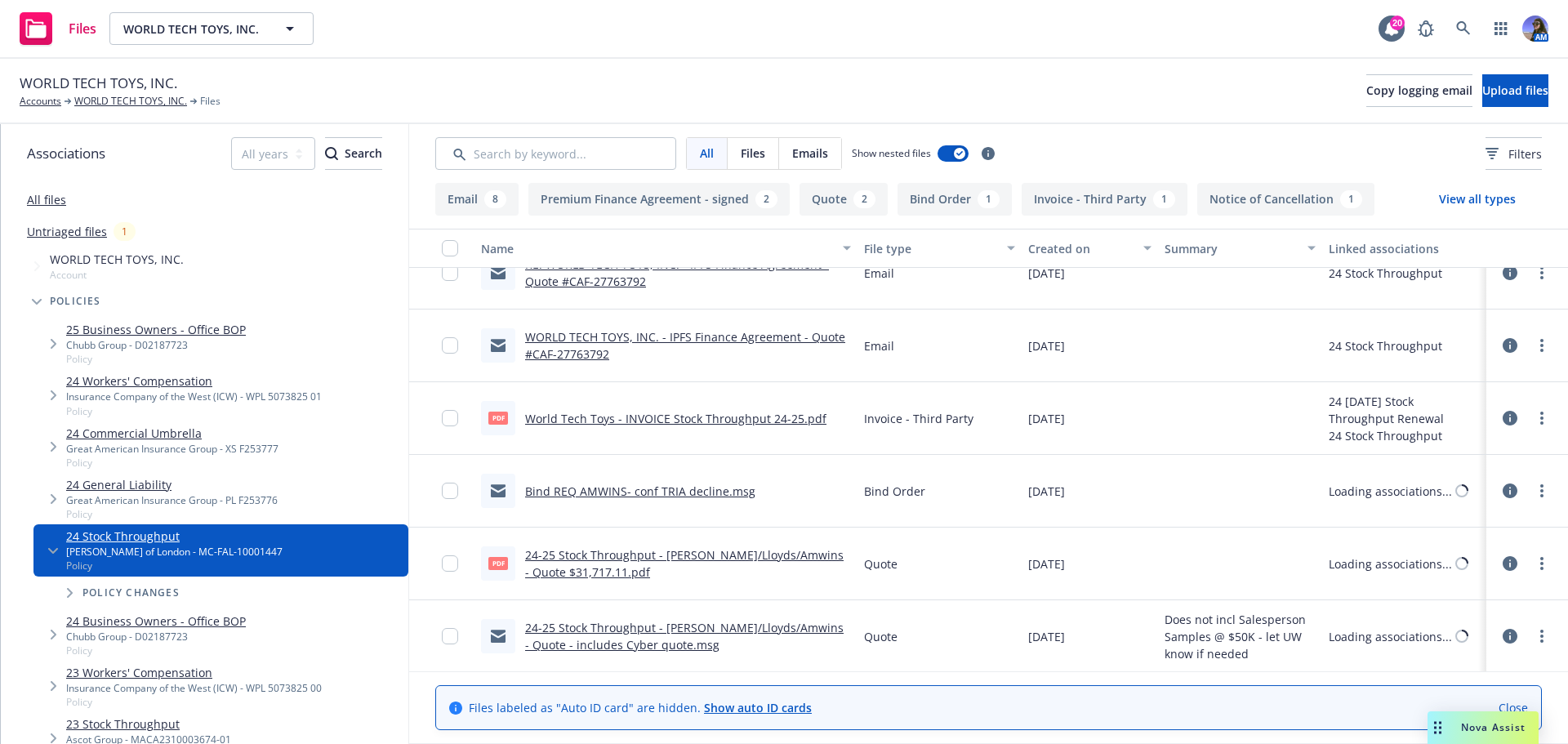
scroll to position [824, 0]
click at [561, 574] on link "24-25 Stock Throughput - Falvey/Lloyds/Amwins - Quote $31,717.11.pdf" at bounding box center [684, 562] width 318 height 33
